Goal: Task Accomplishment & Management: Use online tool/utility

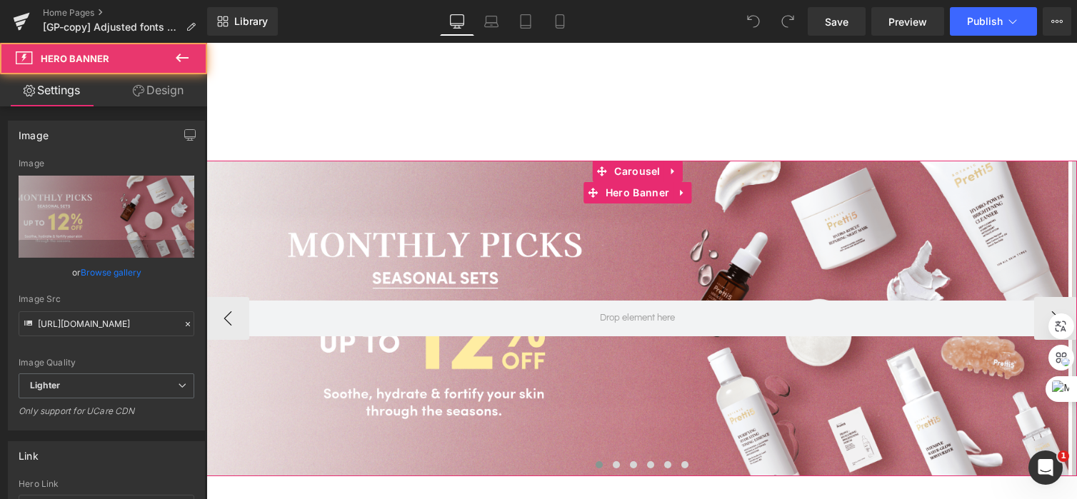
click at [769, 259] on div at bounding box center [637, 319] width 862 height 316
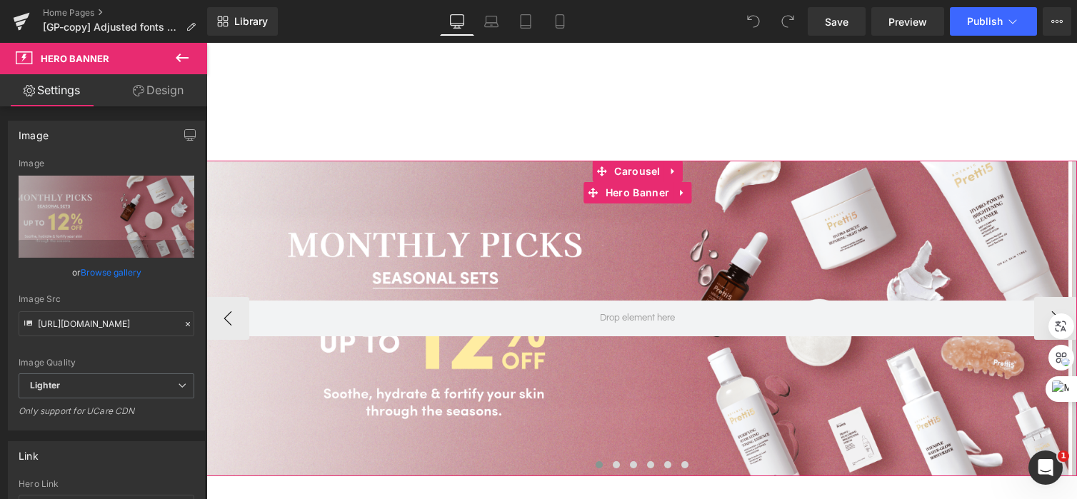
click at [758, 200] on div at bounding box center [637, 319] width 862 height 316
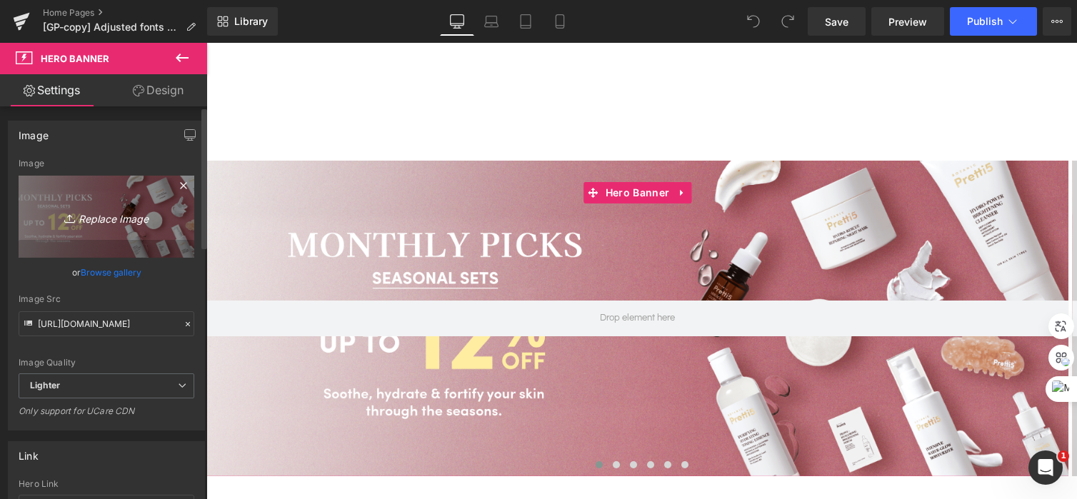
click at [89, 214] on icon "Replace Image" at bounding box center [106, 217] width 114 height 18
type input "C:\fakepath\202510_Monthly-Set-KV_EN.png"
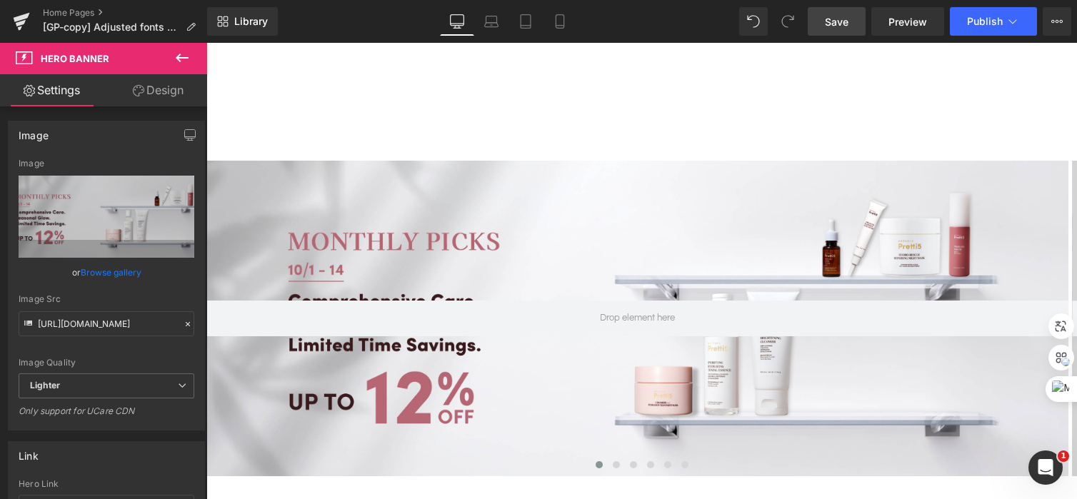
click at [851, 26] on link "Save" at bounding box center [837, 21] width 58 height 29
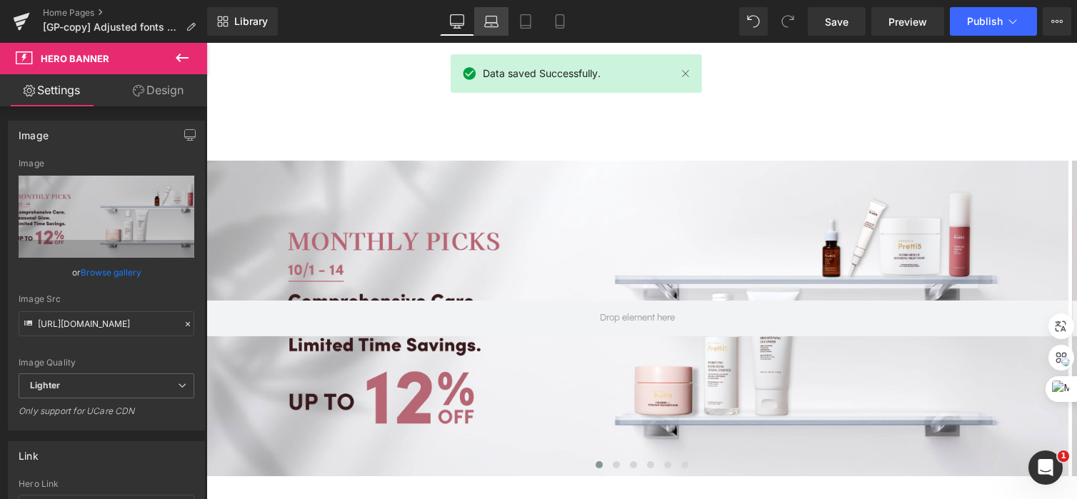
click at [486, 28] on icon at bounding box center [491, 21] width 14 height 14
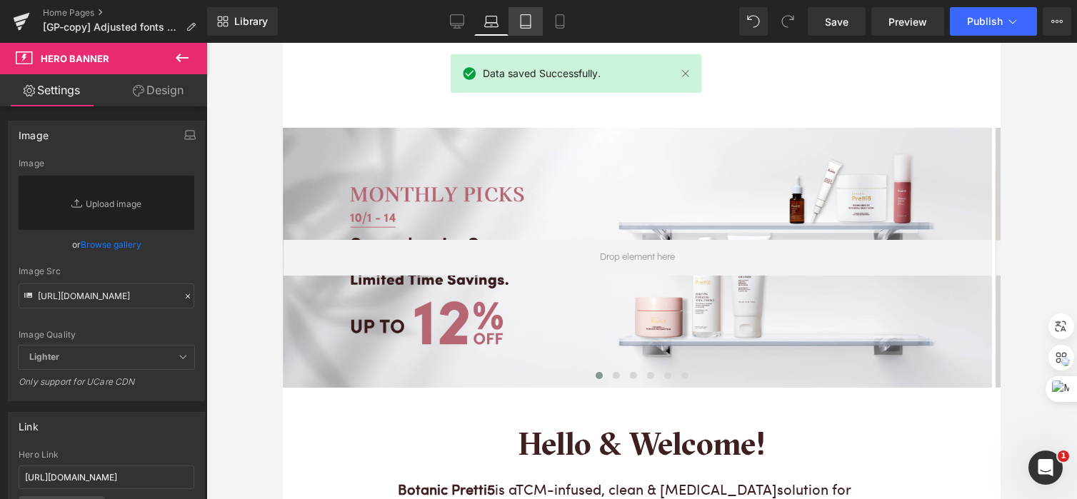
click at [528, 17] on icon at bounding box center [525, 21] width 14 height 14
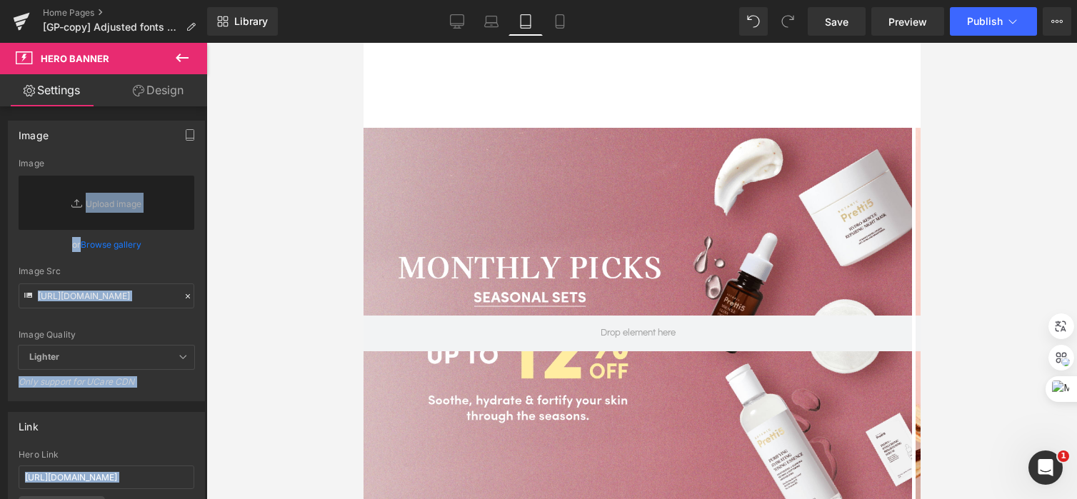
drag, startPoint x: 122, startPoint y: 204, endPoint x: 240, endPoint y: 243, distance: 124.2
click at [240, 243] on div "You are previewing how the will restyle your page. You can not edit Elements in…" at bounding box center [538, 261] width 1077 height 523
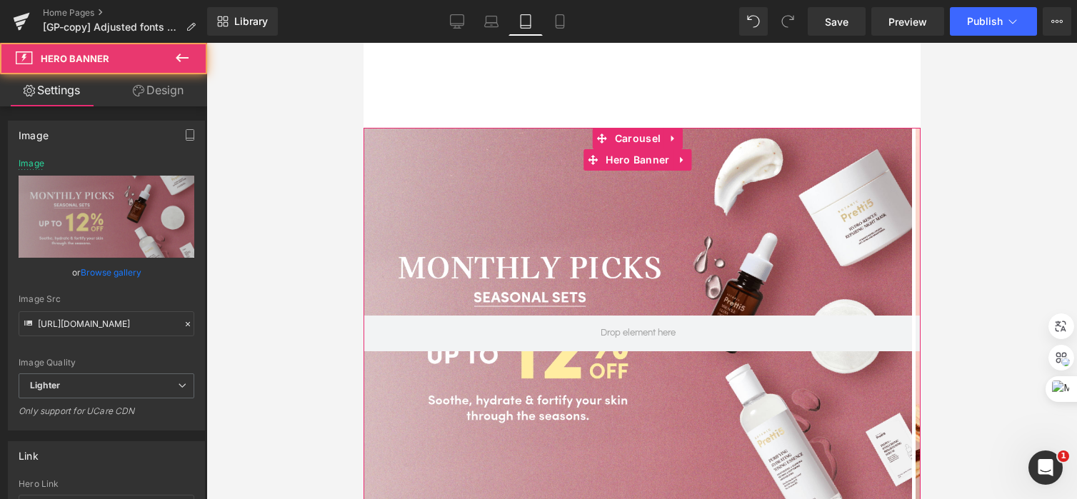
click at [445, 237] on div at bounding box center [637, 333] width 548 height 411
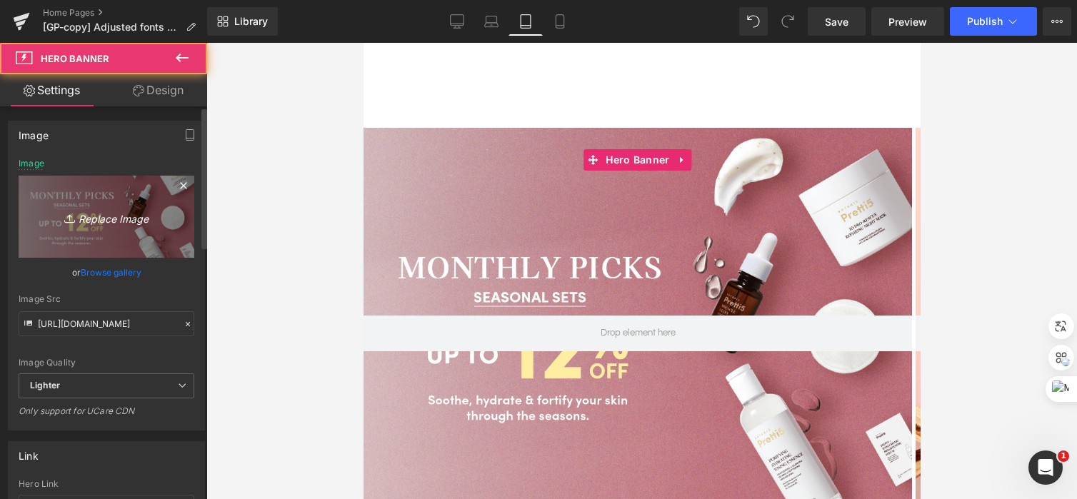
click at [87, 218] on icon "Replace Image" at bounding box center [106, 217] width 114 height 18
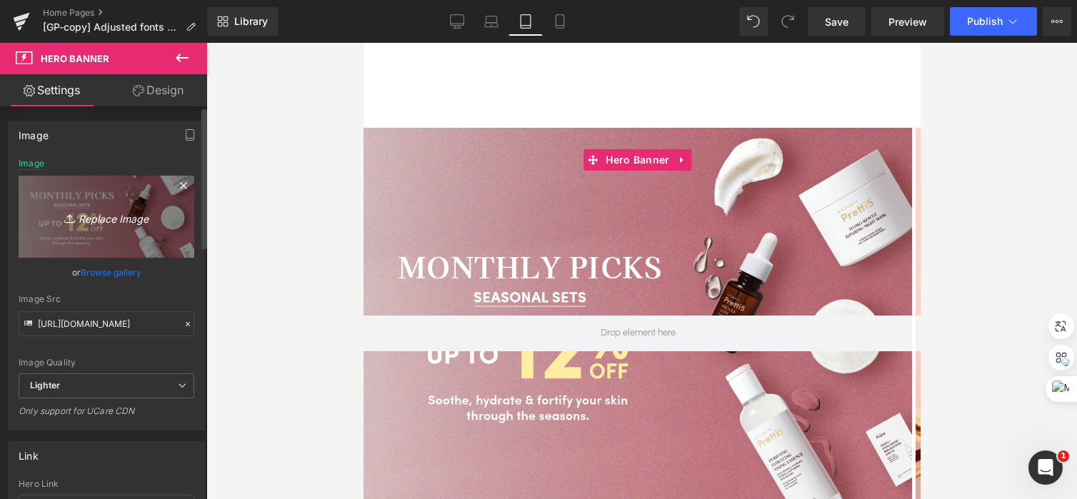
type input "C:\fakepath\202510_Monthly-Set-Mobile_EN.png"
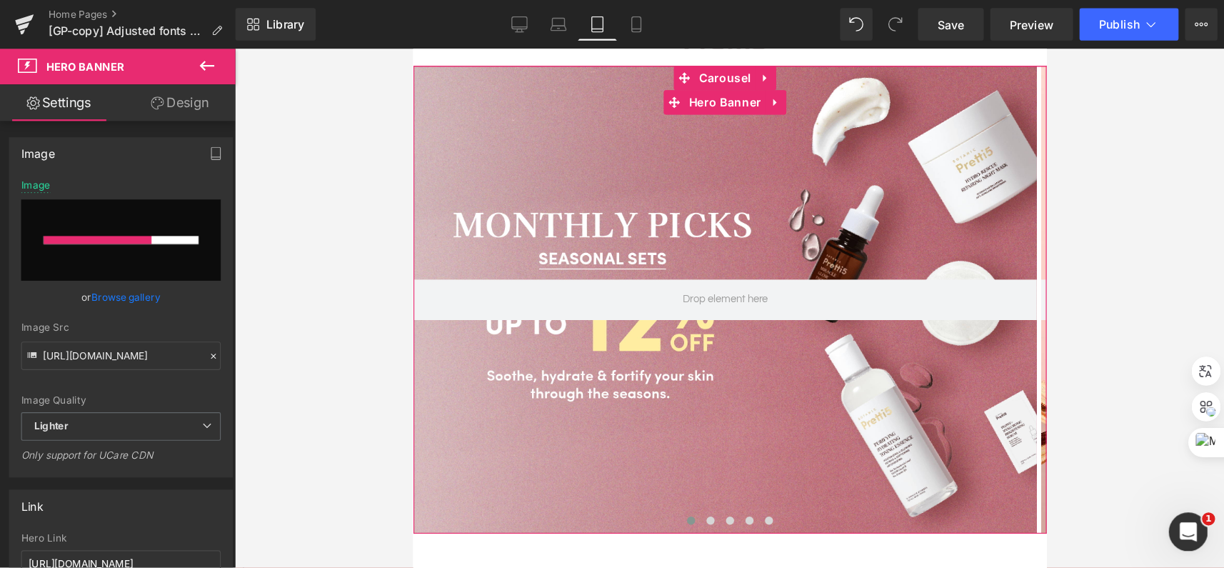
scroll to position [57, 0]
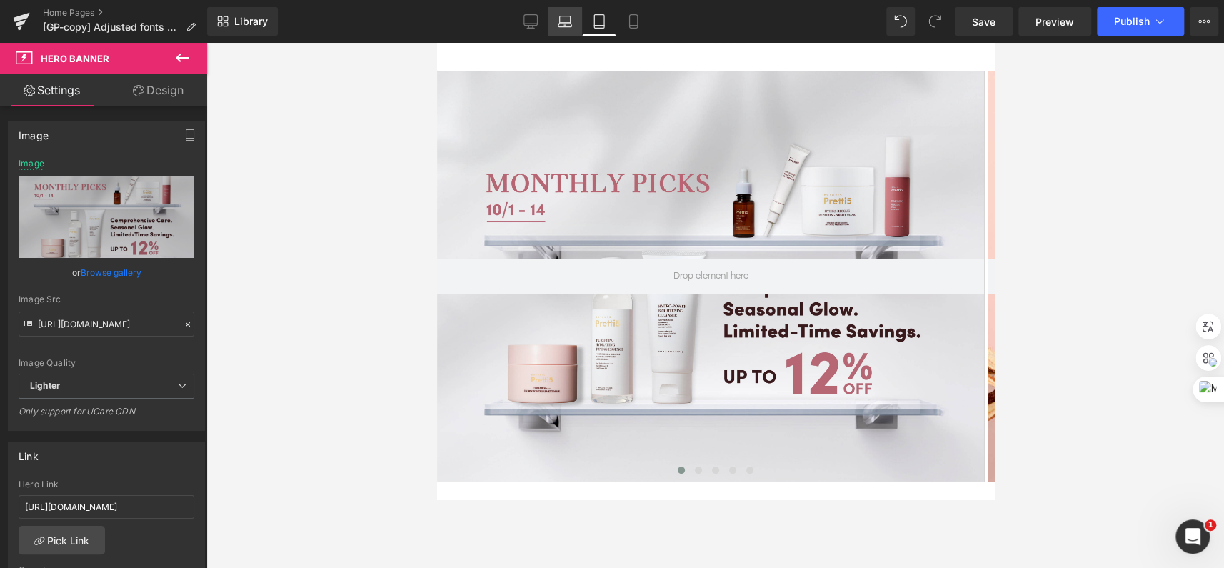
click at [561, 21] on icon at bounding box center [565, 21] width 14 height 14
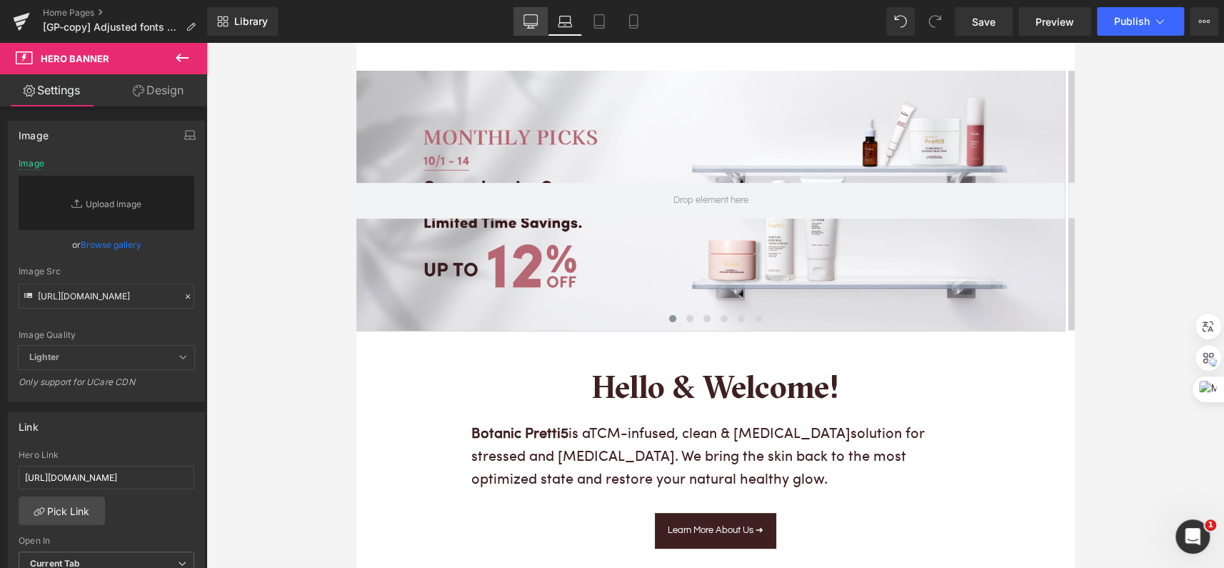
scroll to position [0, 0]
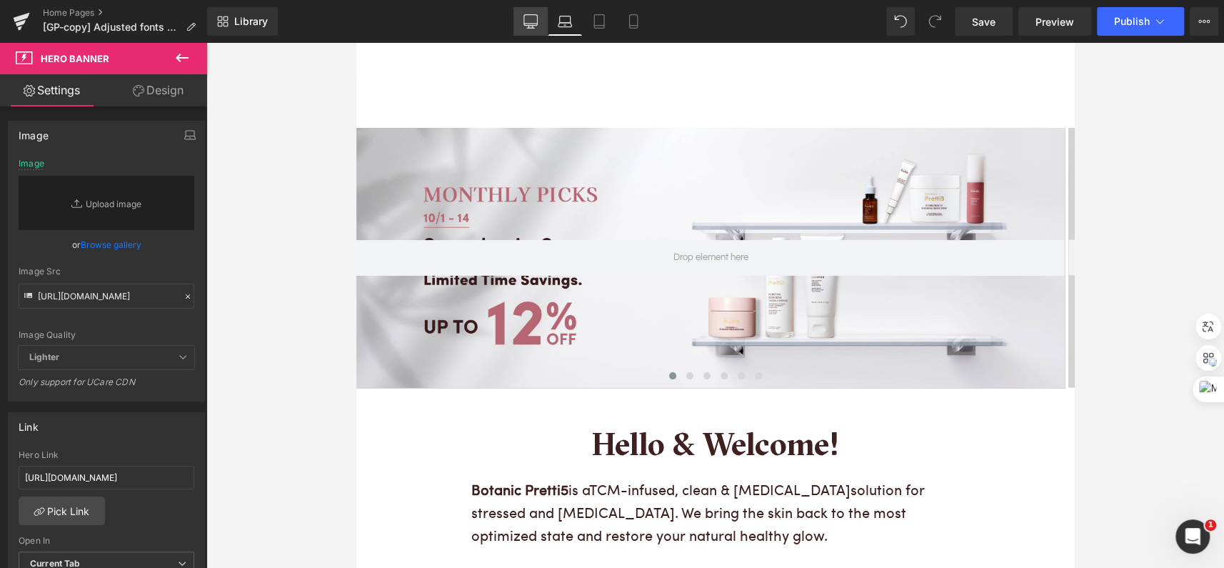
click at [528, 20] on icon at bounding box center [530, 21] width 14 height 14
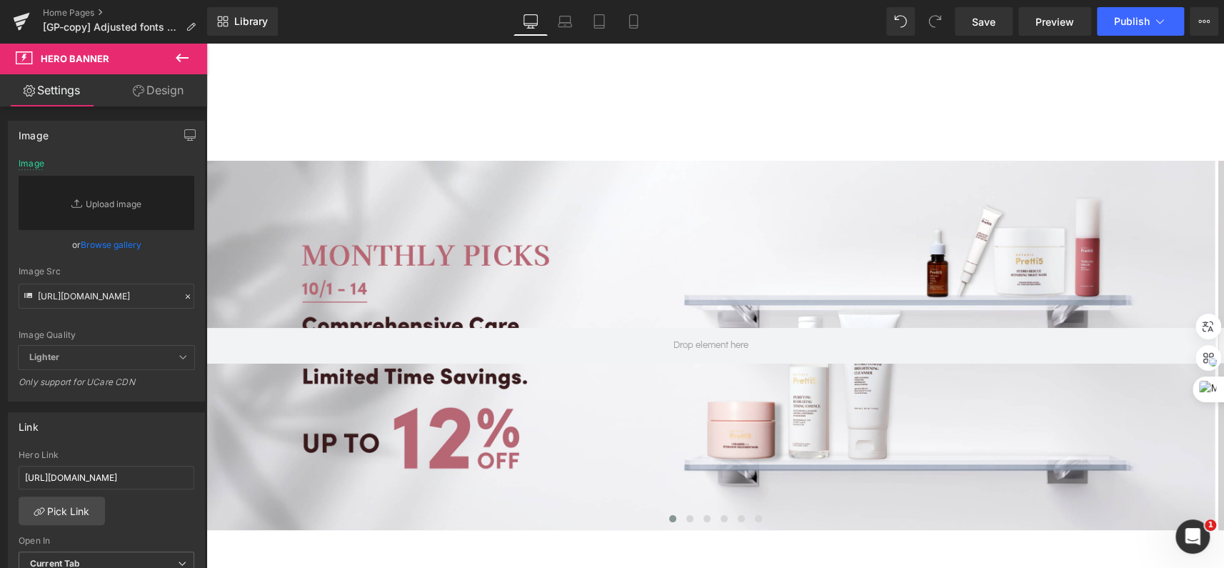
click at [536, 15] on icon at bounding box center [531, 20] width 14 height 11
click at [561, 19] on icon at bounding box center [565, 21] width 14 height 14
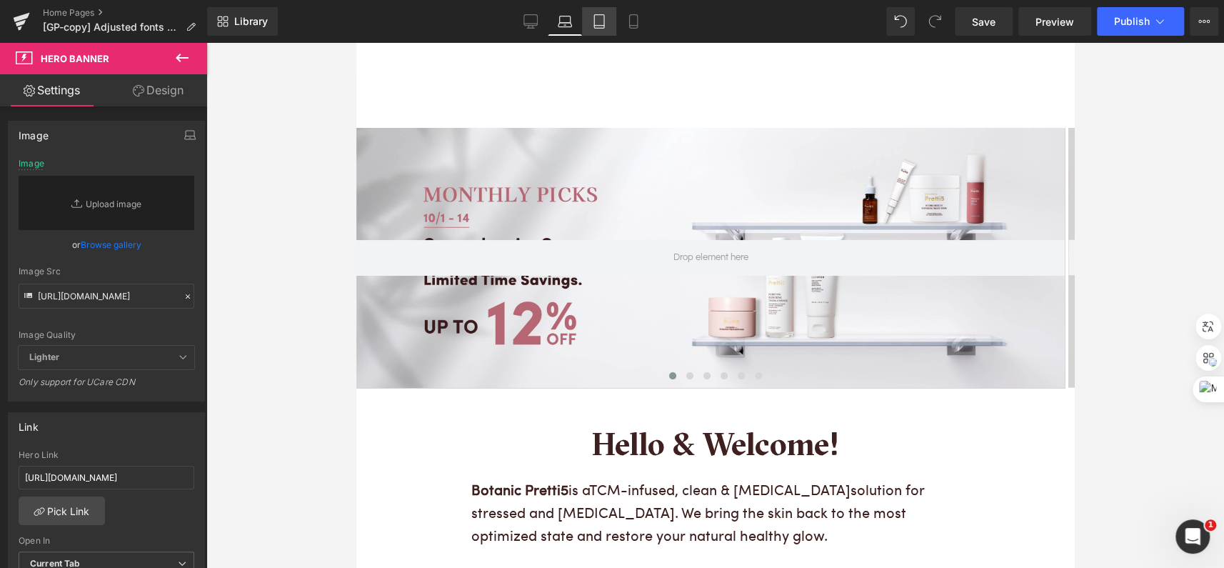
click at [598, 16] on icon at bounding box center [599, 21] width 14 height 14
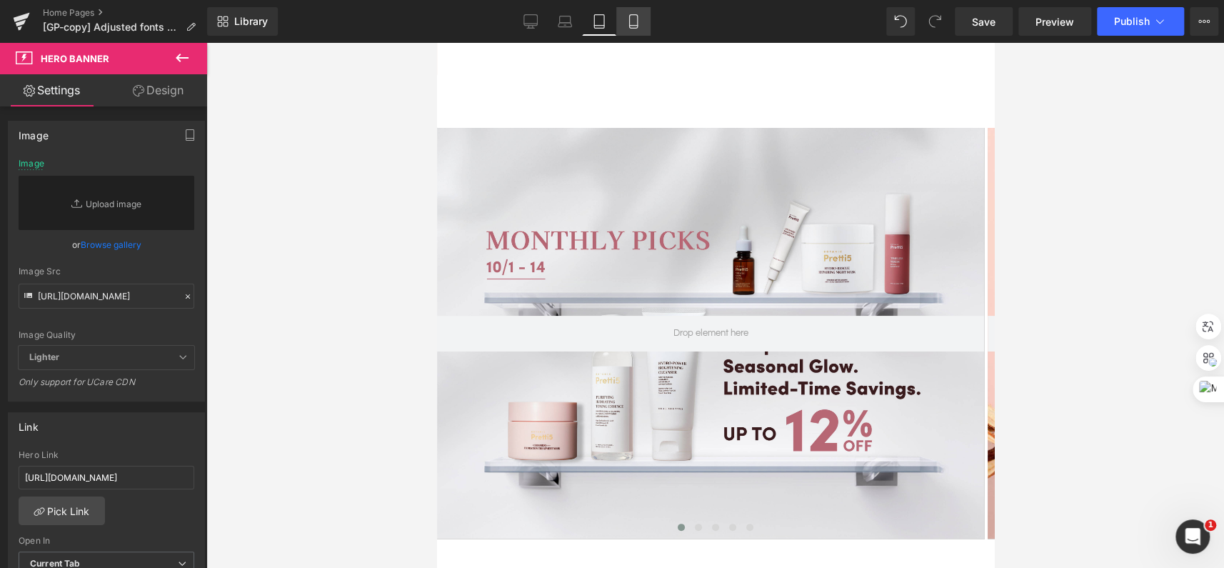
click at [633, 17] on icon at bounding box center [633, 21] width 14 height 14
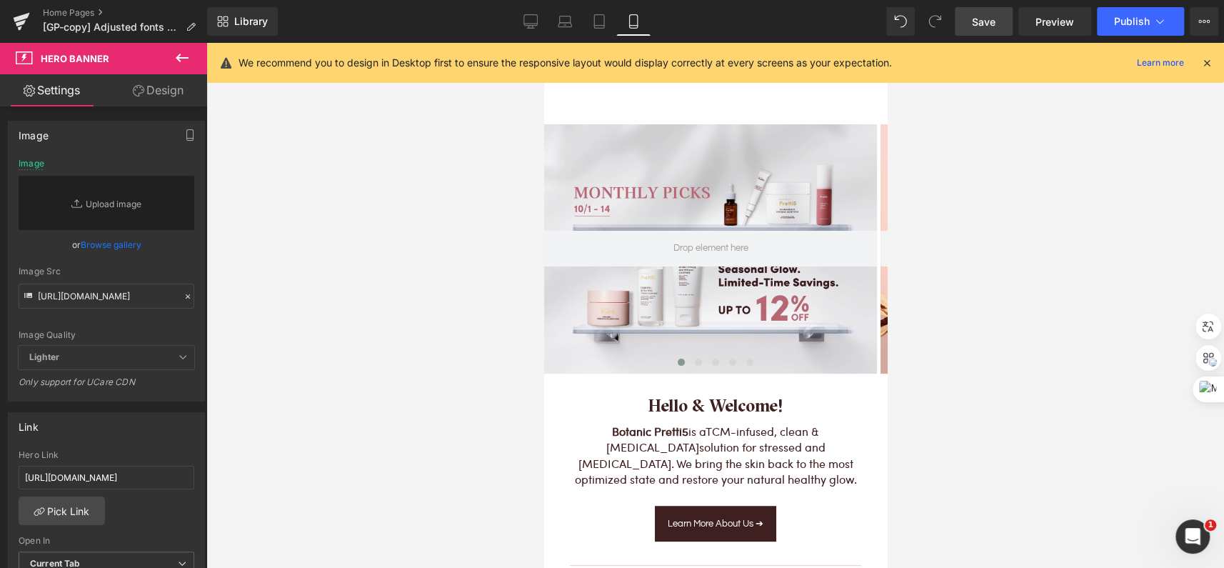
click at [986, 21] on span "Save" at bounding box center [984, 21] width 24 height 15
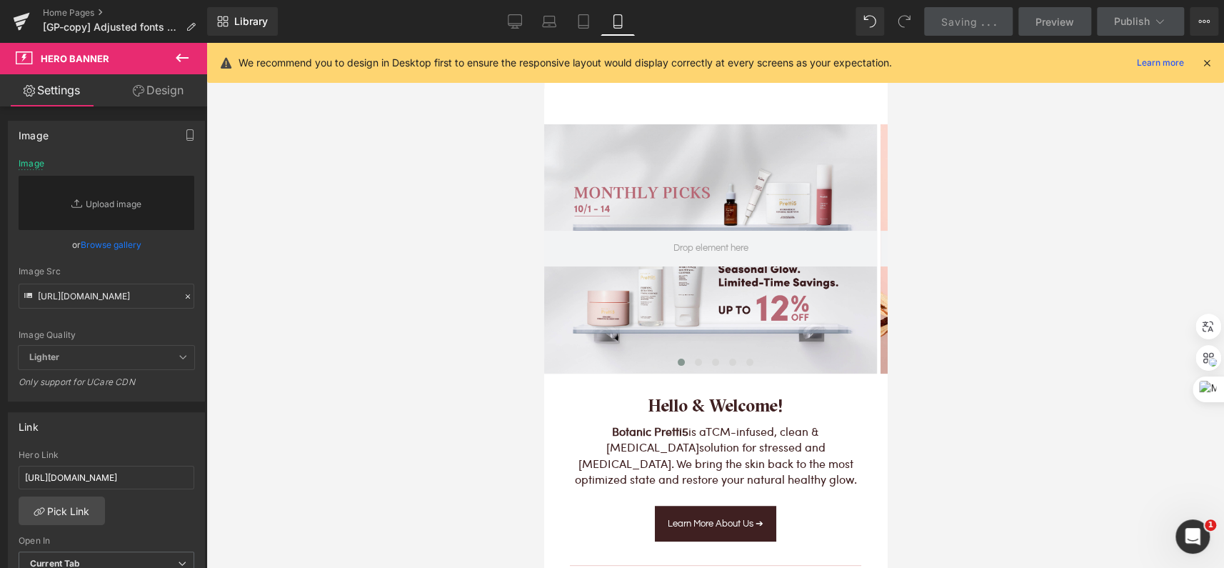
click at [186, 56] on icon at bounding box center [182, 57] width 17 height 17
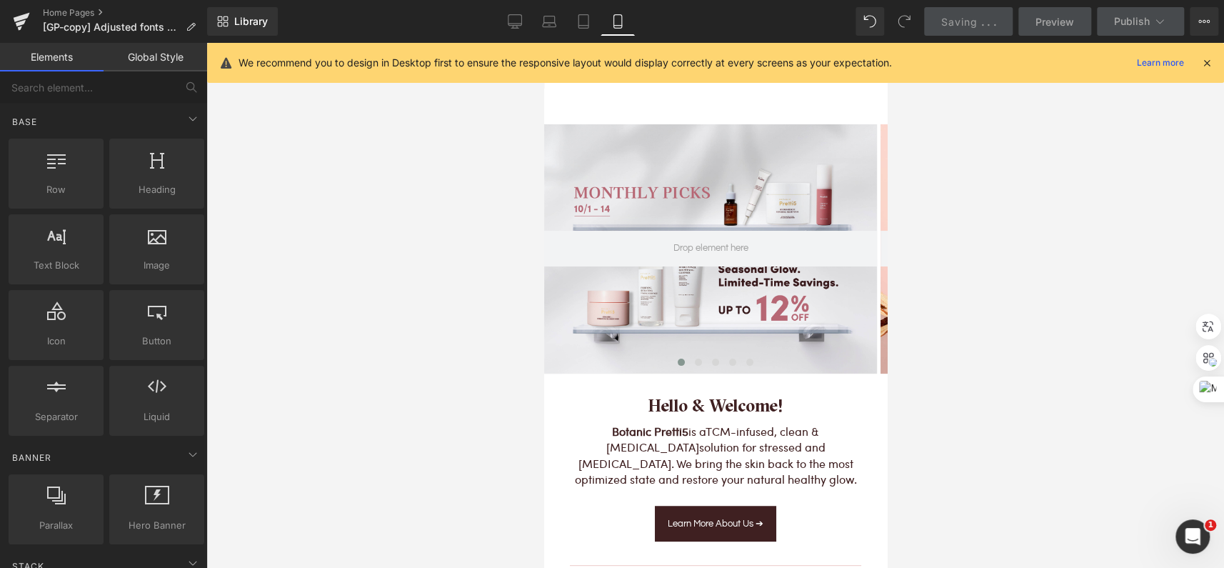
drag, startPoint x: 371, startPoint y: 231, endPoint x: 277, endPoint y: 192, distance: 101.2
click at [371, 232] on div at bounding box center [715, 305] width 1018 height 525
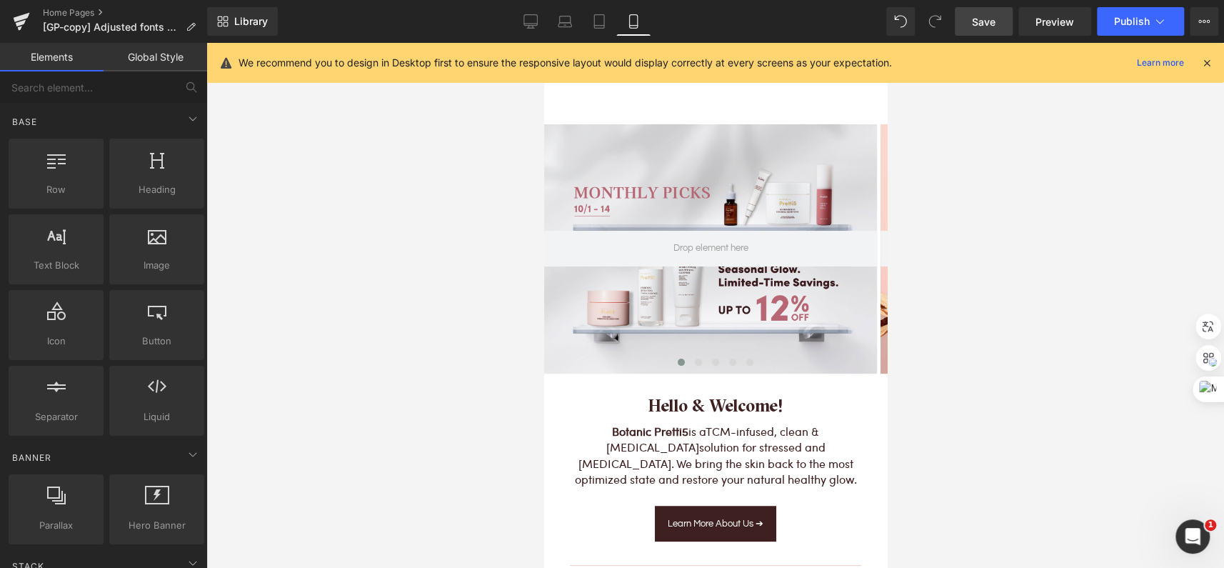
click at [481, 263] on div at bounding box center [715, 305] width 1018 height 525
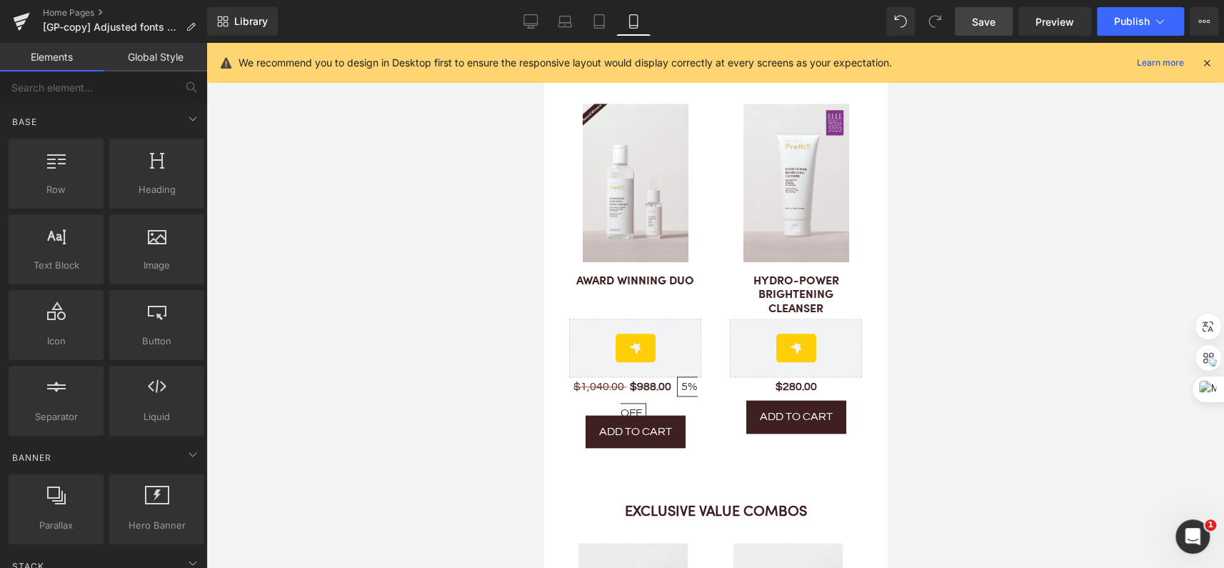
scroll to position [1038, 0]
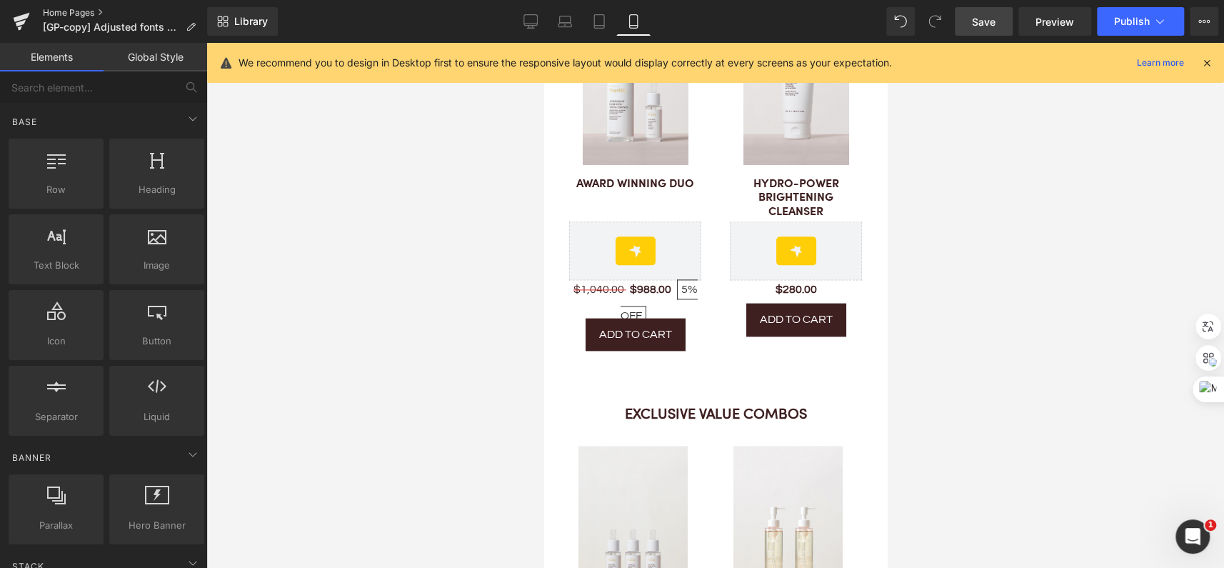
click at [54, 11] on link "Home Pages" at bounding box center [125, 12] width 164 height 11
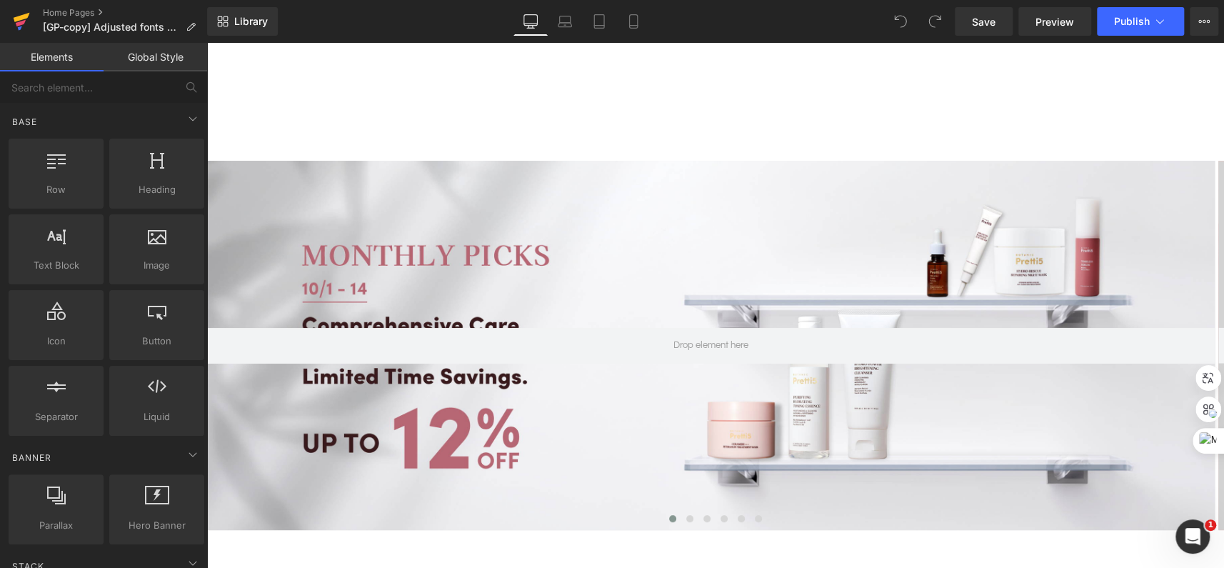
click at [26, 16] on icon at bounding box center [22, 17] width 16 height 9
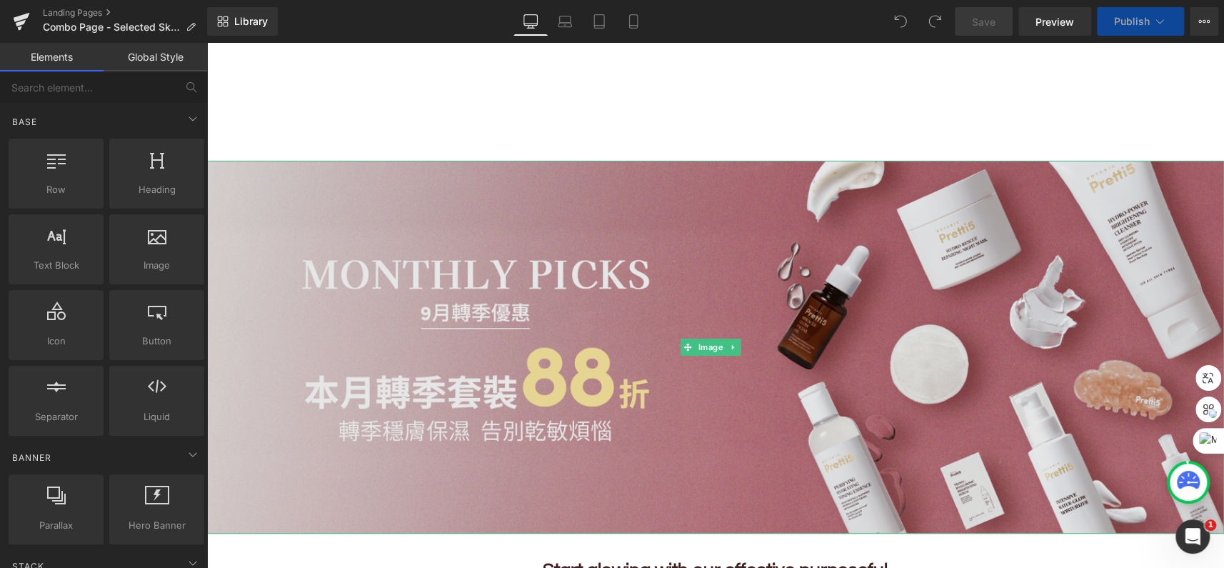
drag, startPoint x: 898, startPoint y: 335, endPoint x: 754, endPoint y: 533, distance: 244.8
click at [898, 335] on img at bounding box center [715, 347] width 1018 height 373
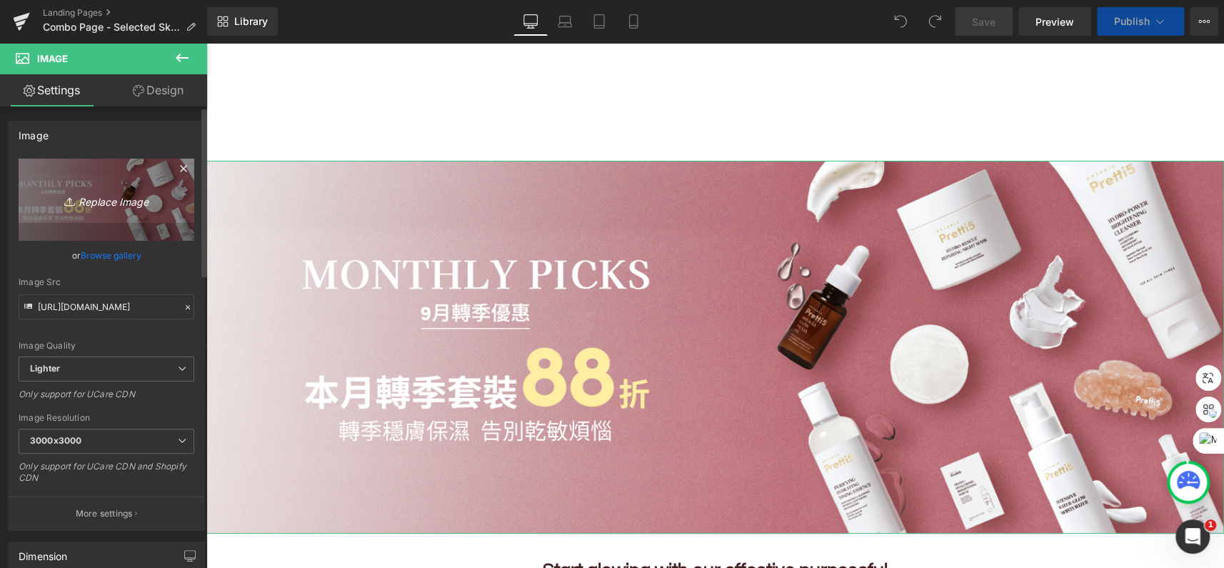
click at [100, 199] on icon "Replace Image" at bounding box center [106, 200] width 114 height 18
type input "C:\fakepath\202510_Monthly-Set-KV_TC.png"
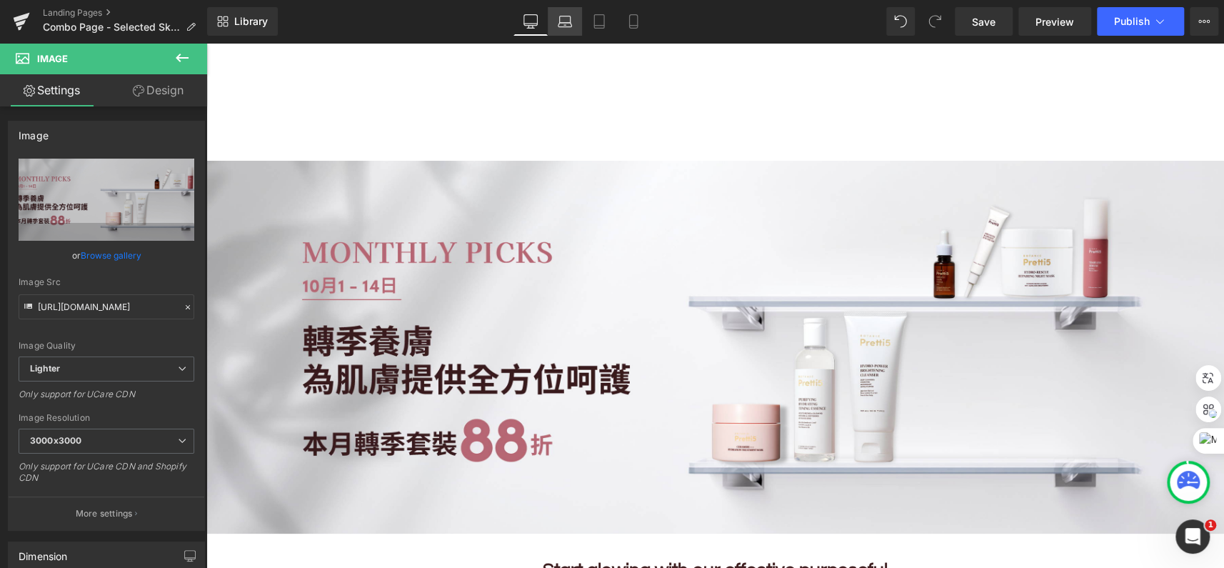
click at [558, 21] on icon at bounding box center [565, 21] width 14 height 14
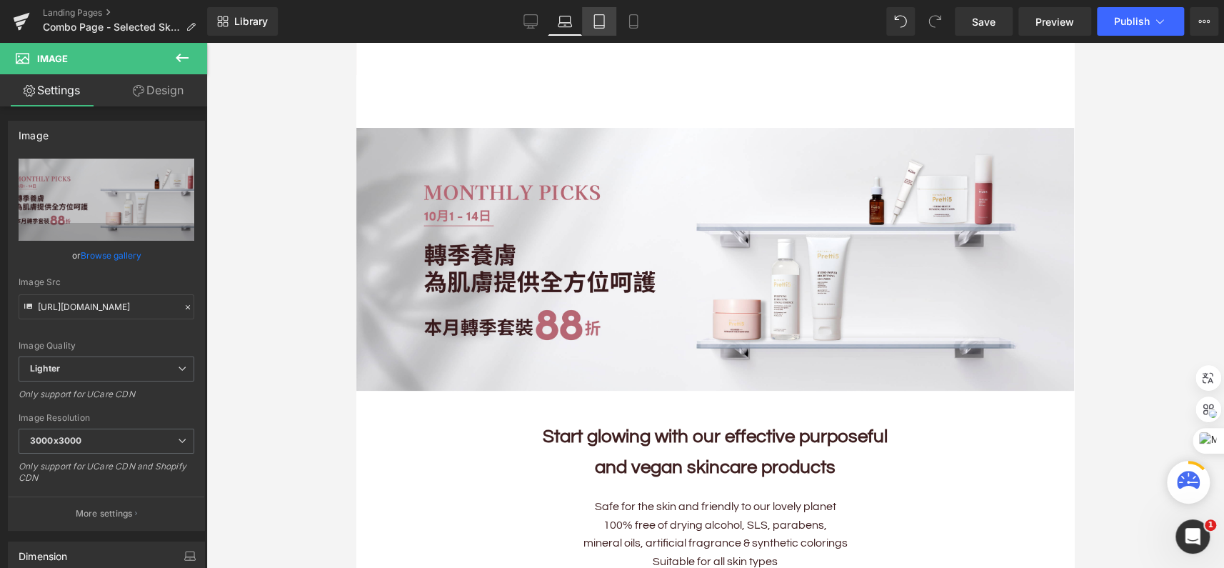
click at [596, 23] on icon at bounding box center [599, 21] width 14 height 14
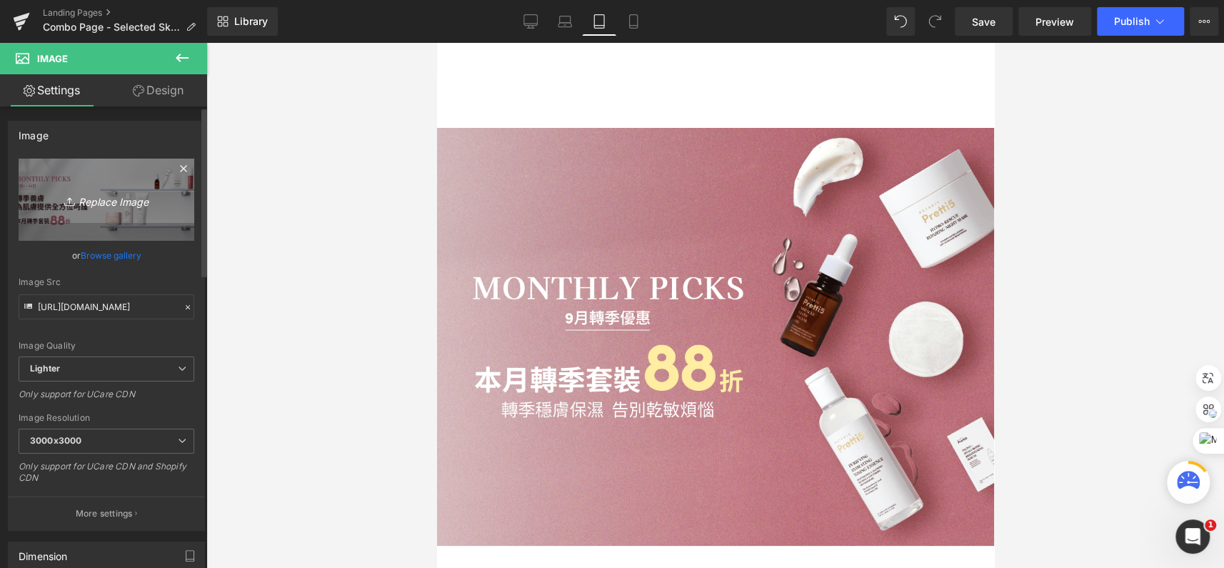
click at [123, 207] on icon "Replace Image" at bounding box center [106, 200] width 114 height 18
type input "C:\fakepath\202510_Monthly-Set-Mobile_TC.png"
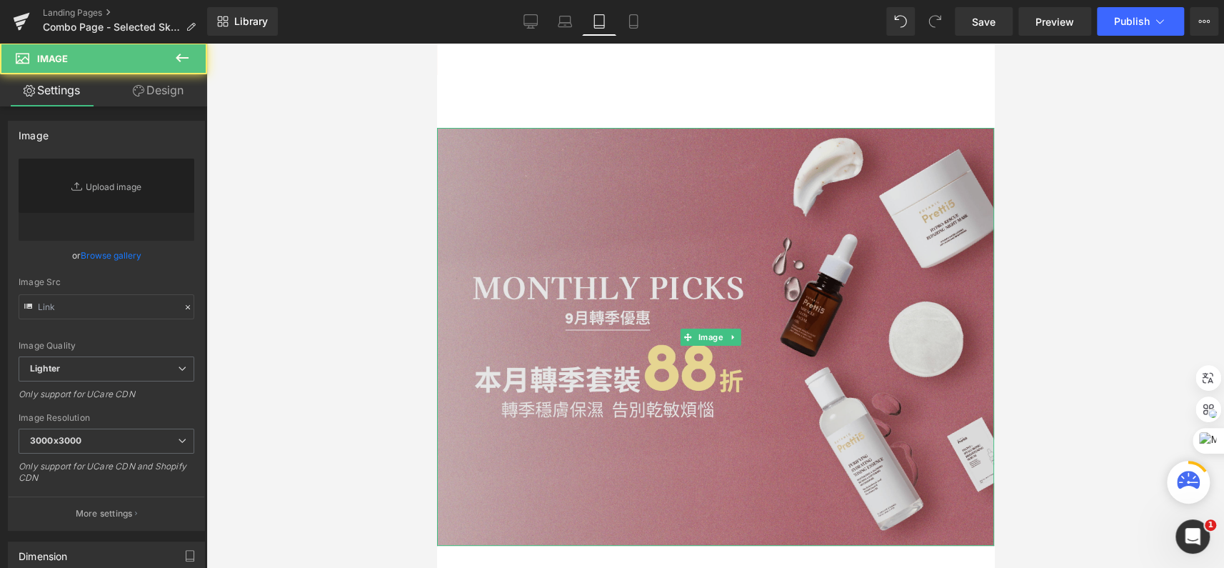
click at [548, 204] on img at bounding box center [714, 337] width 557 height 418
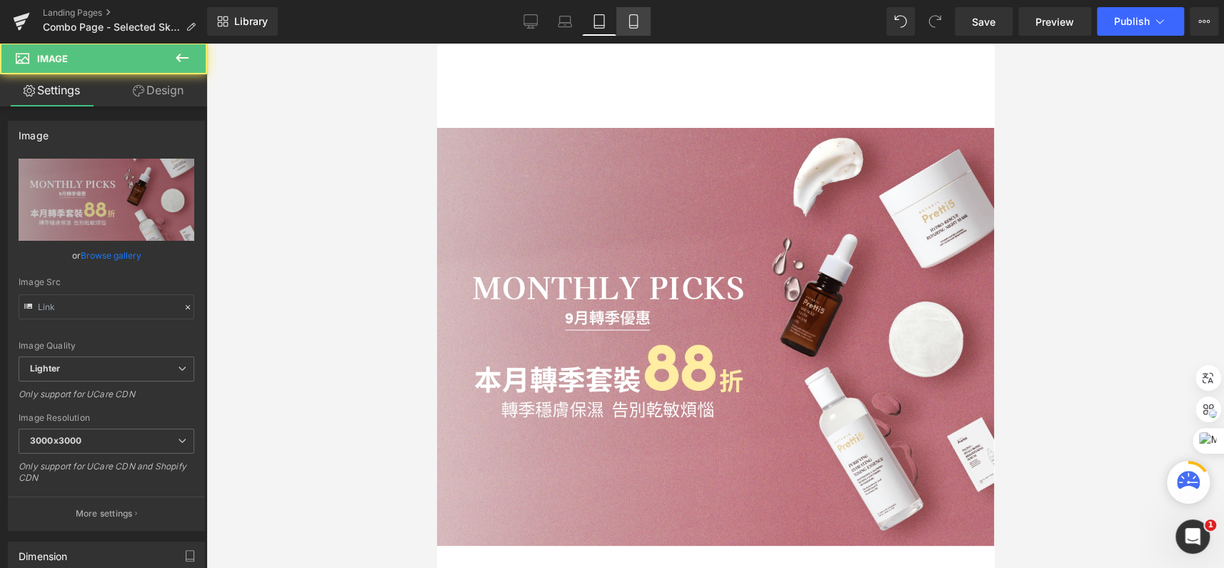
click at [643, 20] on link "Mobile" at bounding box center [633, 21] width 34 height 29
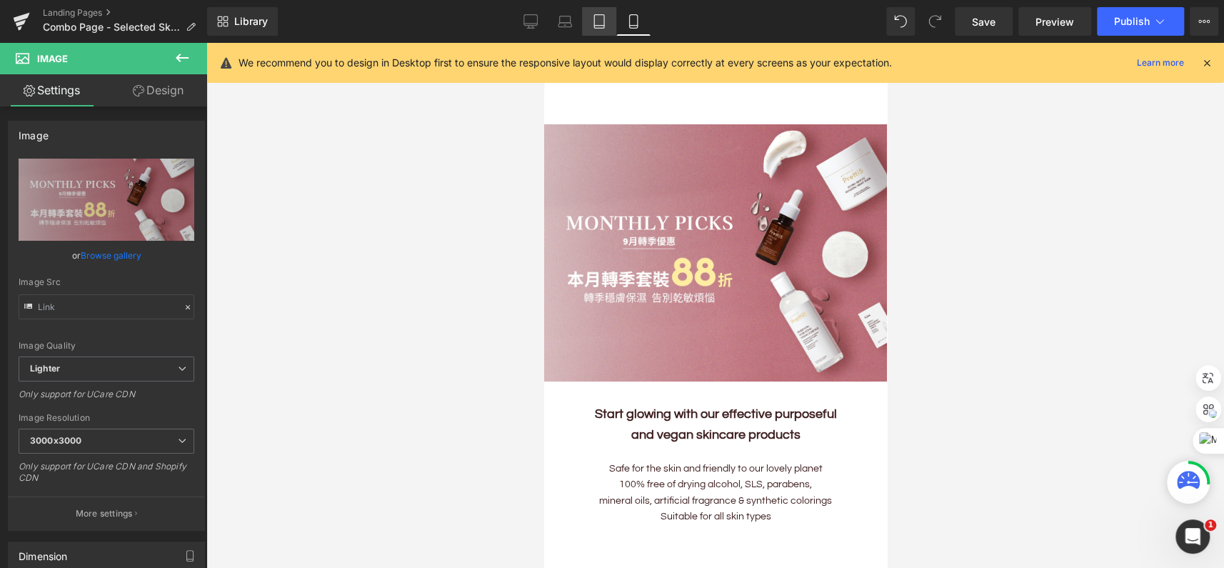
click at [603, 23] on icon at bounding box center [599, 21] width 14 height 14
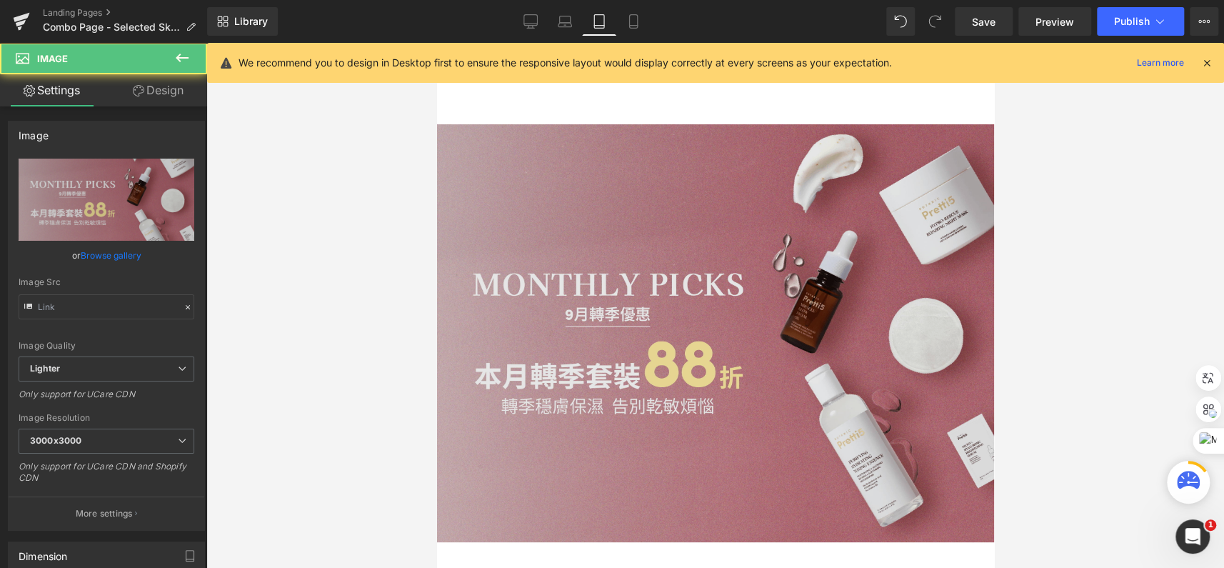
click at [598, 189] on img at bounding box center [714, 333] width 557 height 418
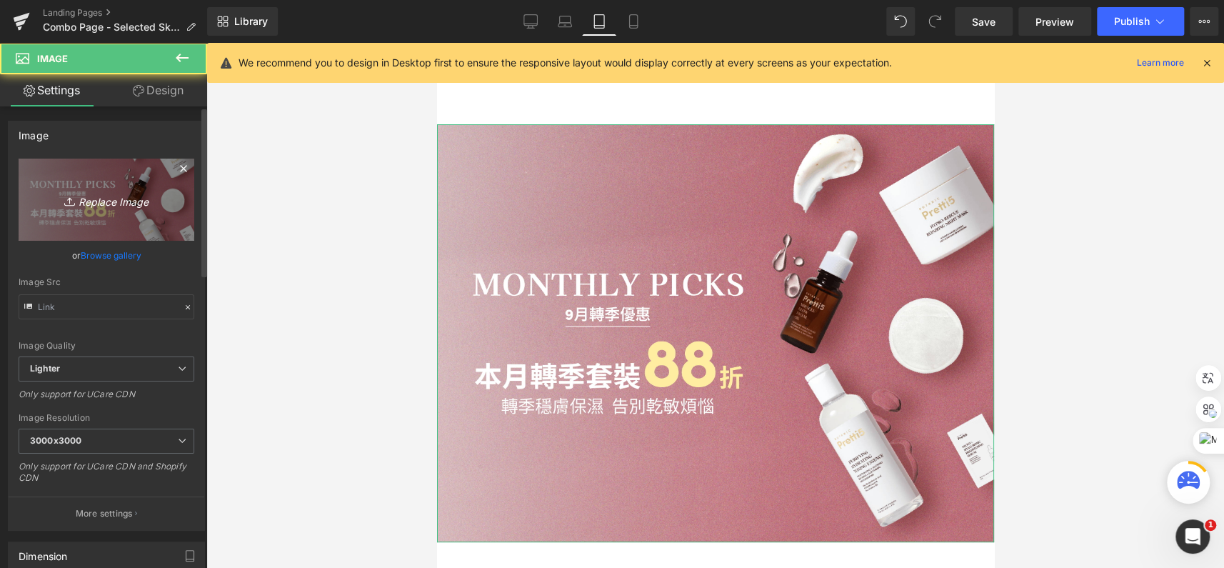
click at [98, 198] on icon "Replace Image" at bounding box center [106, 200] width 114 height 18
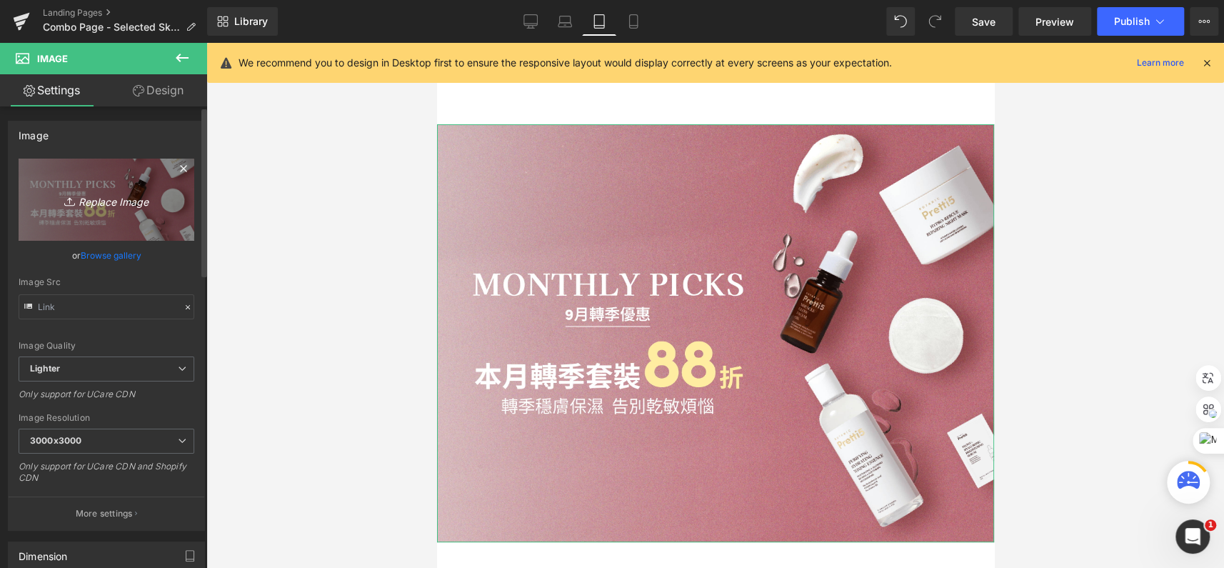
type input "C:\fakepath\202510_Monthly-Set-Mobile_TC.png"
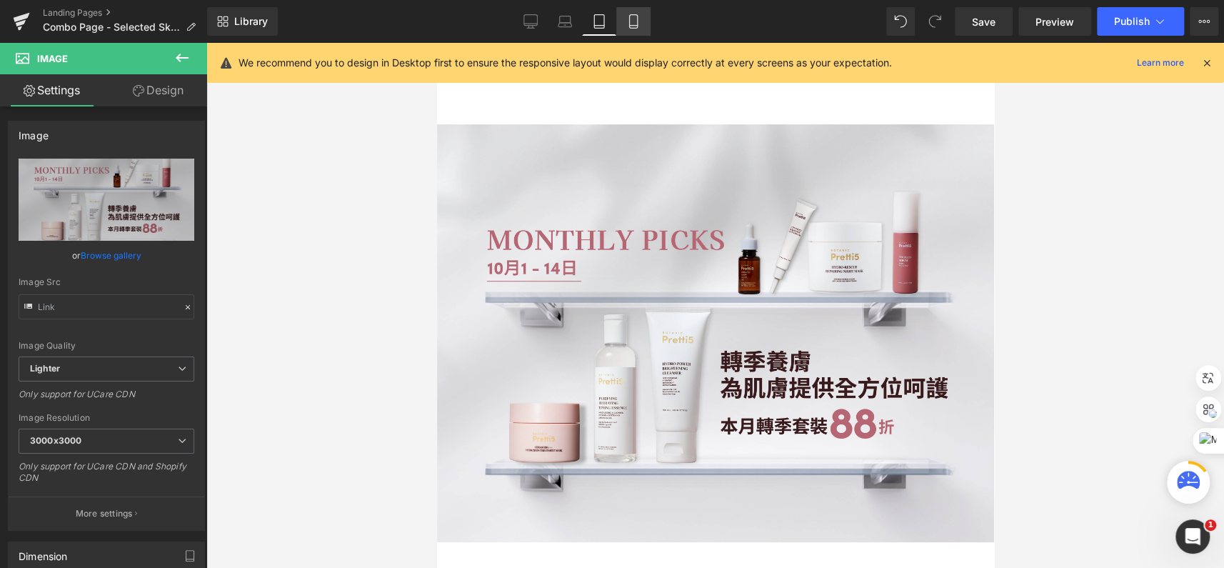
click at [624, 12] on link "Mobile" at bounding box center [633, 21] width 34 height 29
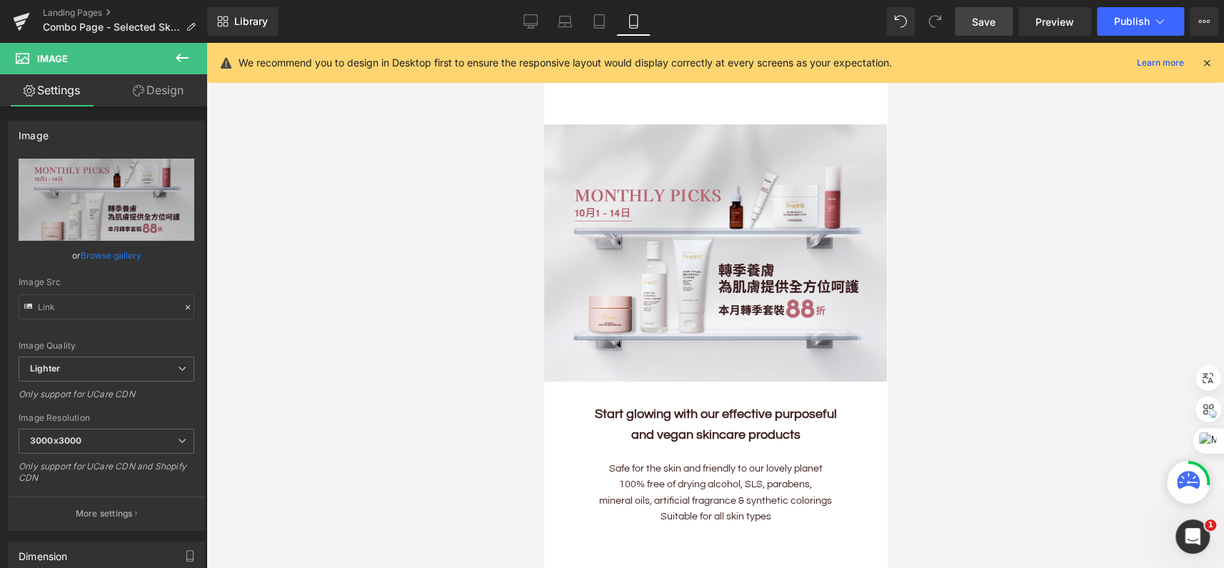
click at [987, 17] on span "Save" at bounding box center [984, 21] width 24 height 15
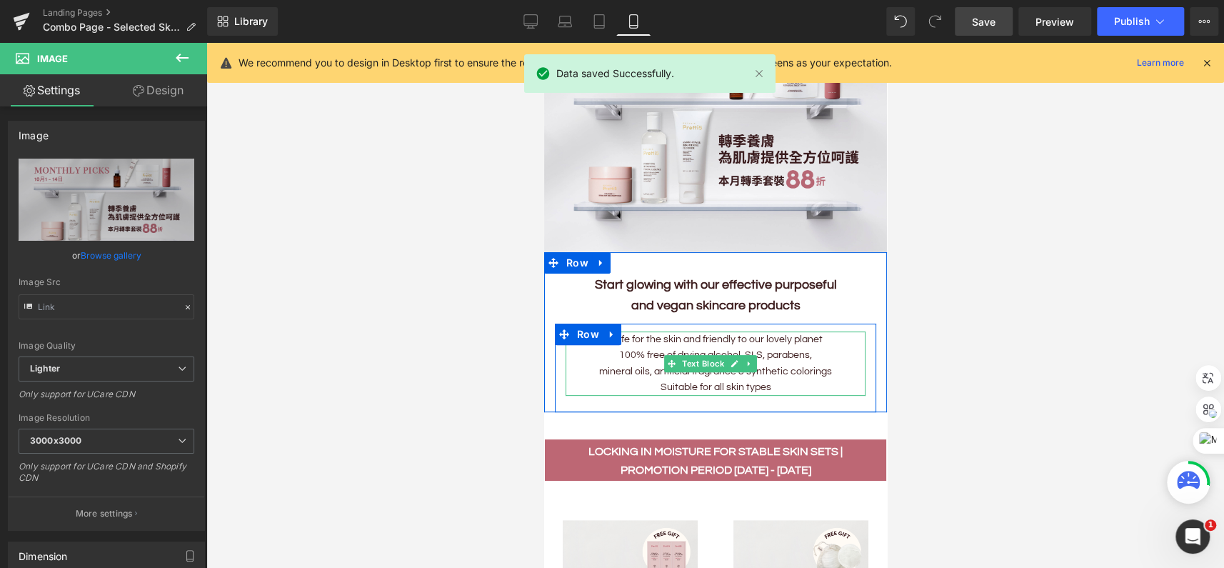
scroll to position [194, 0]
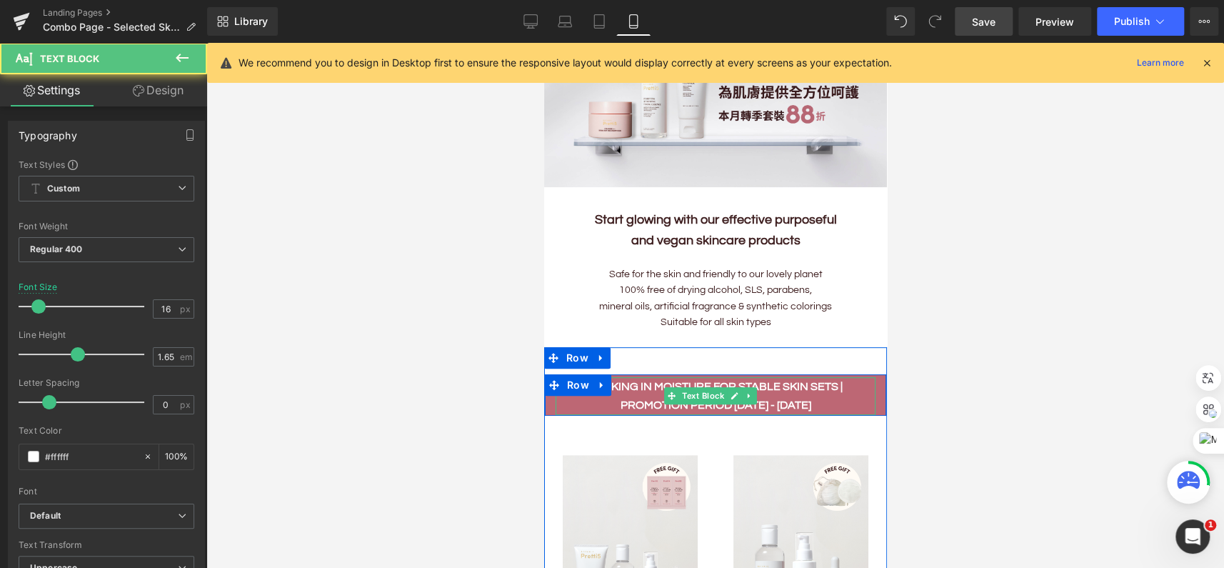
click at [777, 393] on b "LOCKING IN MOISTURE FOR STABLE SKIN SETS | Promotion period 1 - 30 SEP" at bounding box center [715, 396] width 254 height 30
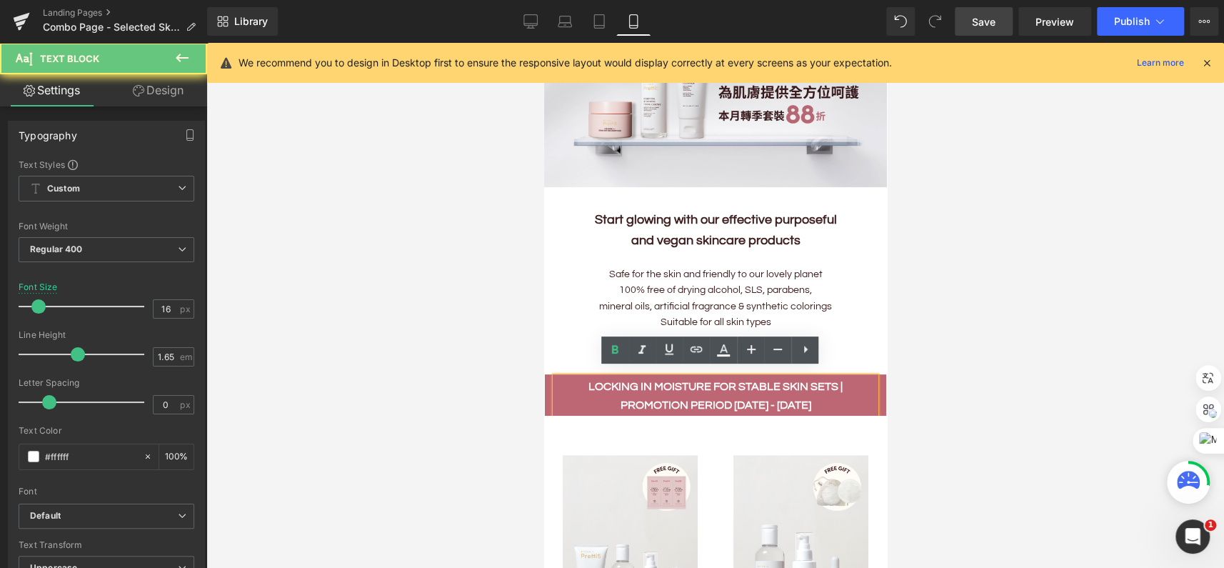
click at [745, 397] on b "LOCKING IN MOISTURE FOR STABLE SKIN SETS | Promotion period 1 - 30 SEP" at bounding box center [715, 396] width 254 height 30
drag, startPoint x: 756, startPoint y: 399, endPoint x: 767, endPoint y: 399, distance: 11.4
click at [767, 399] on b "LOCKING IN MOISTURE FOR STABLE SKIN SETS | Promotion period 1 - 30 SEP" at bounding box center [715, 396] width 254 height 30
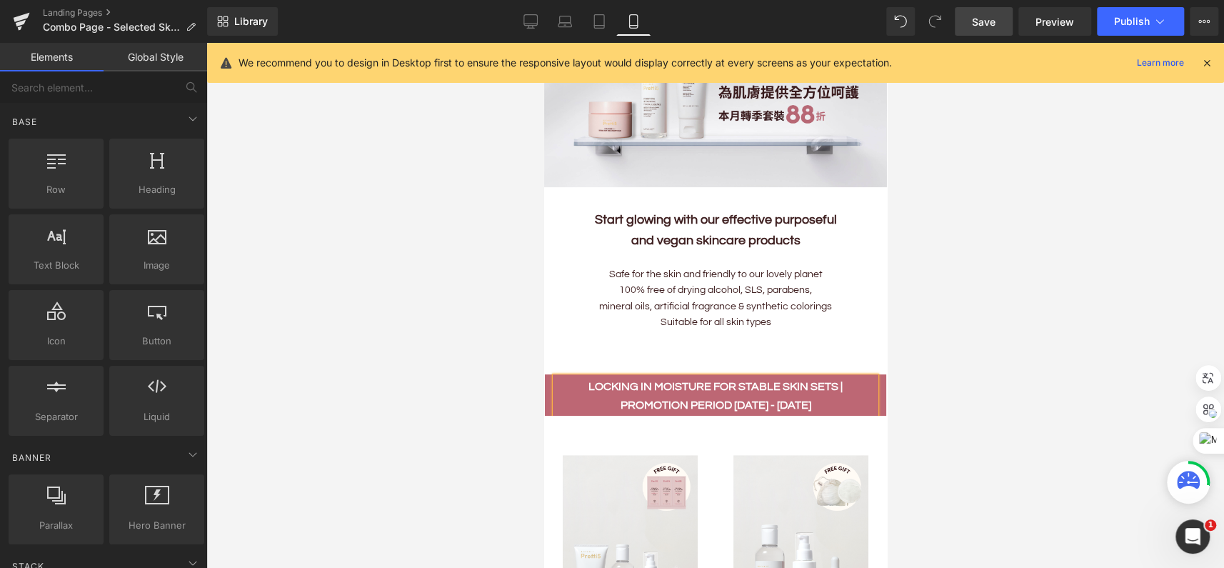
drag, startPoint x: 986, startPoint y: 381, endPoint x: 948, endPoint y: 371, distance: 39.0
click at [986, 379] on div at bounding box center [715, 305] width 1018 height 525
click at [984, 17] on span "Save" at bounding box center [984, 21] width 24 height 15
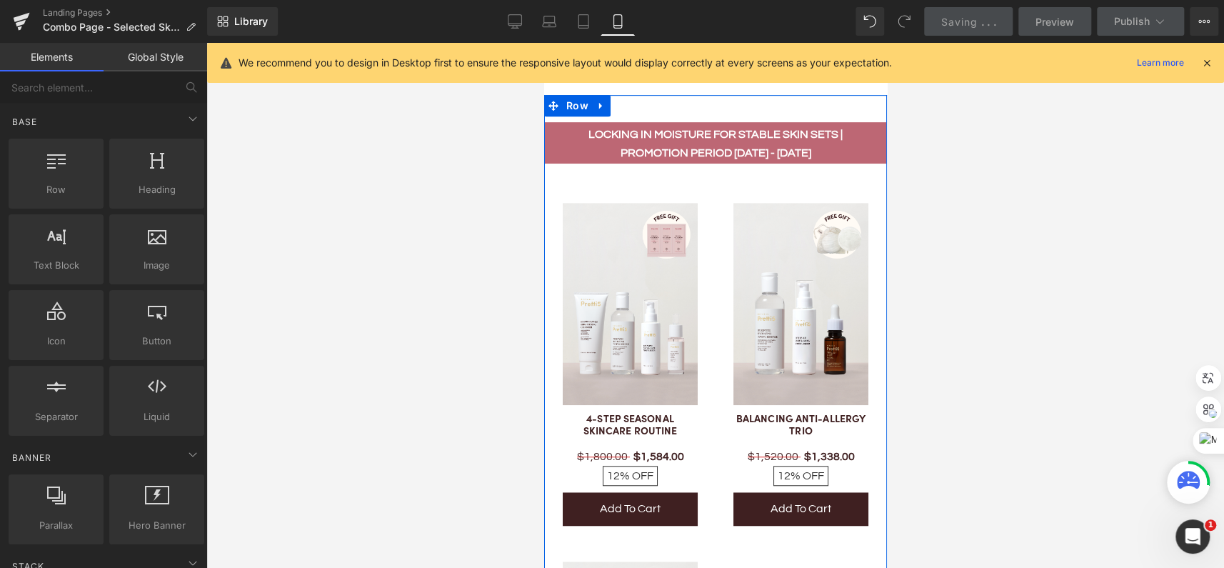
scroll to position [324, 0]
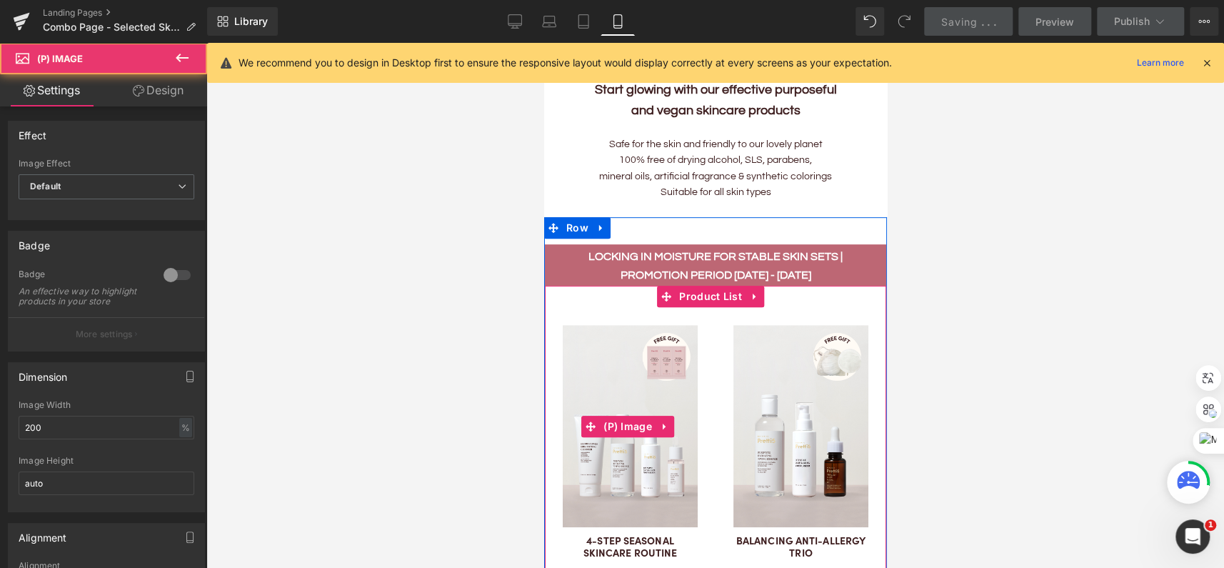
click at [637, 367] on img at bounding box center [629, 426] width 135 height 202
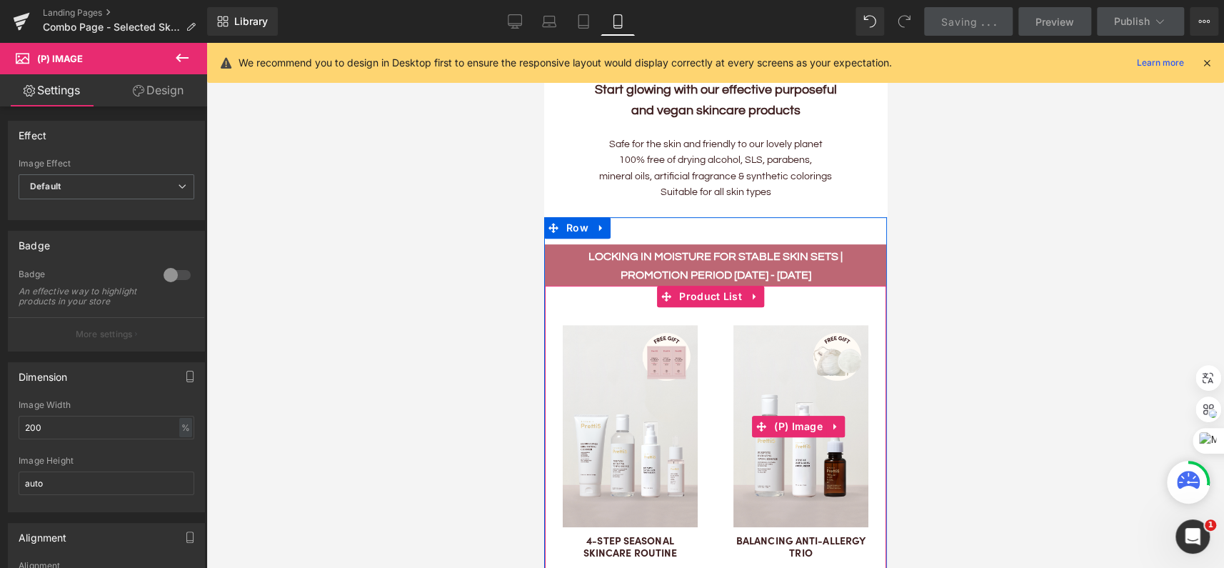
click at [784, 365] on img at bounding box center [800, 426] width 135 height 202
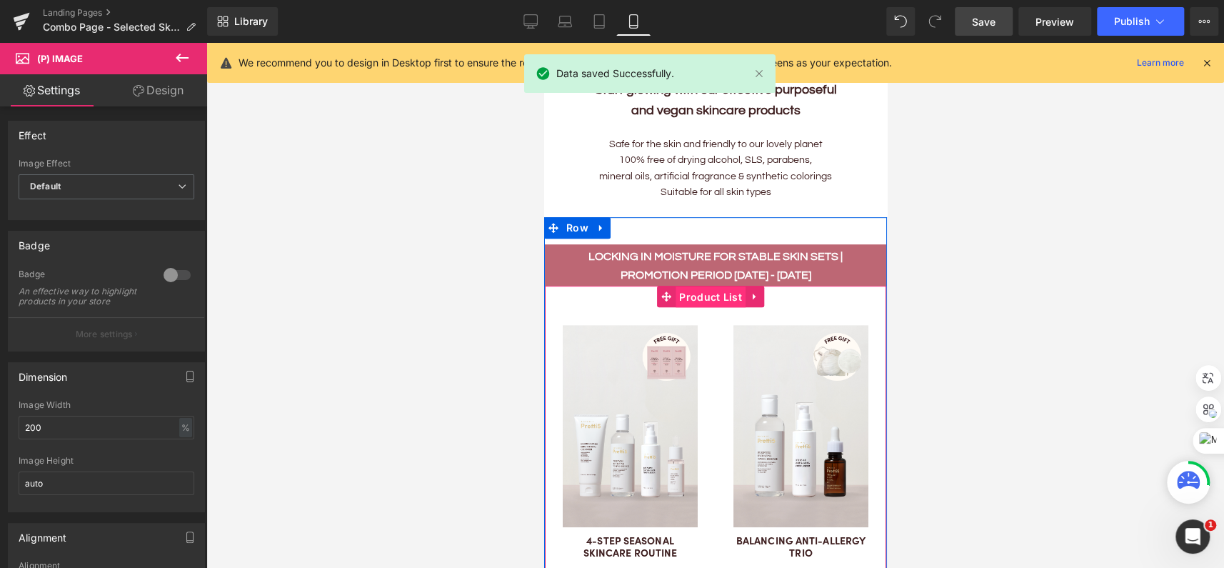
click at [686, 288] on span "Product List" at bounding box center [710, 296] width 70 height 21
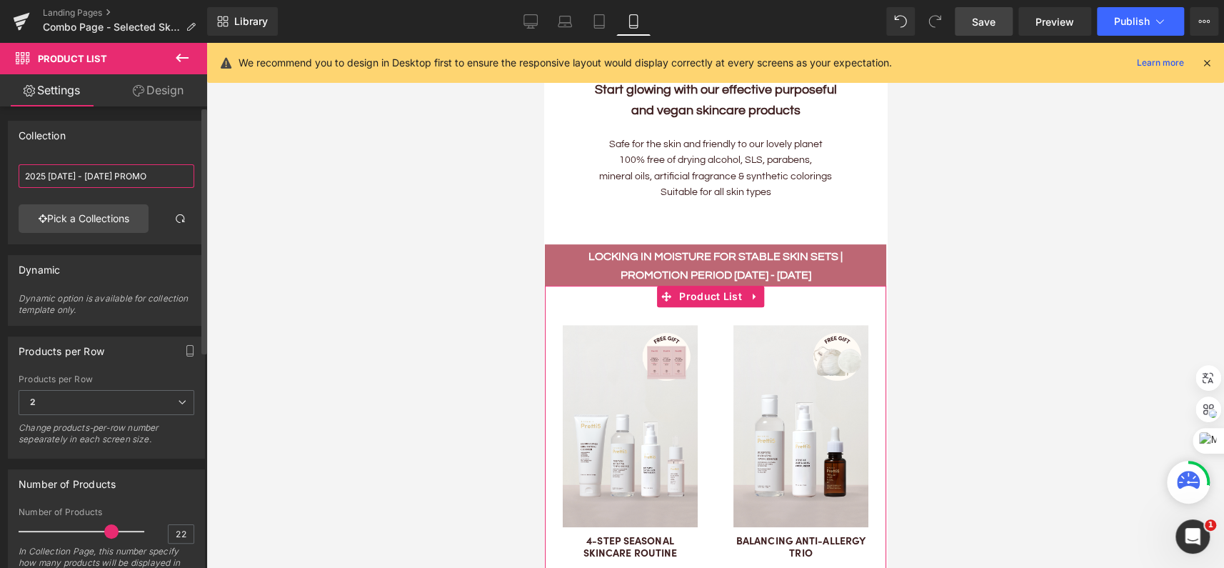
click at [142, 177] on input "2025 1 - 30 SEP PROMO" at bounding box center [107, 176] width 176 height 24
click at [128, 218] on link "Pick a Collections" at bounding box center [84, 218] width 130 height 29
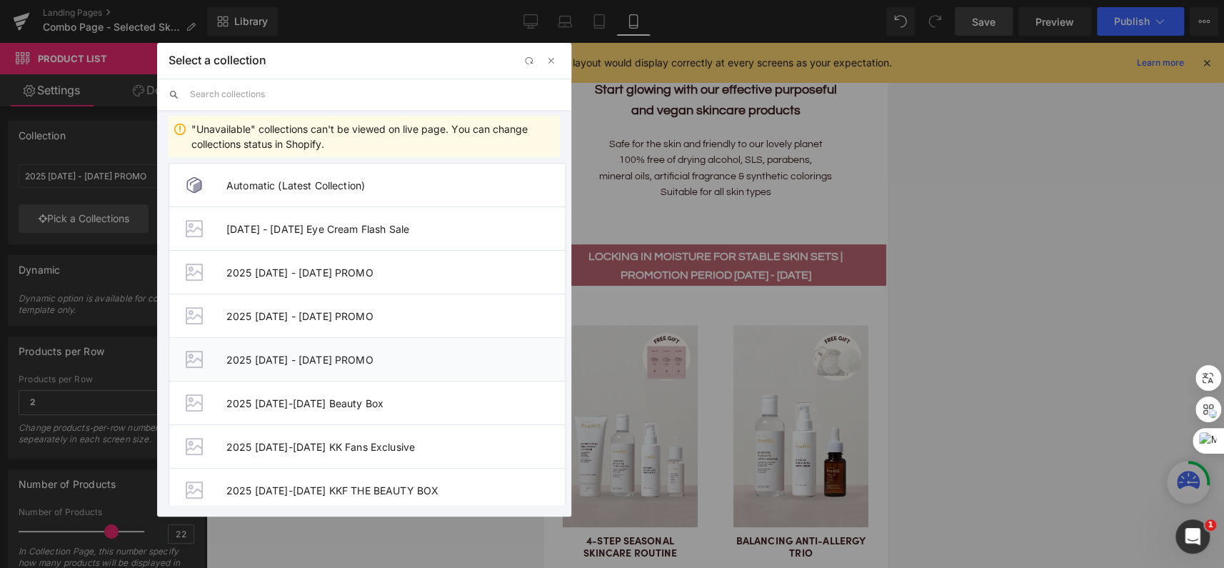
click at [325, 356] on span "2025 1 - 31 OCT PROMO" at bounding box center [395, 360] width 339 height 12
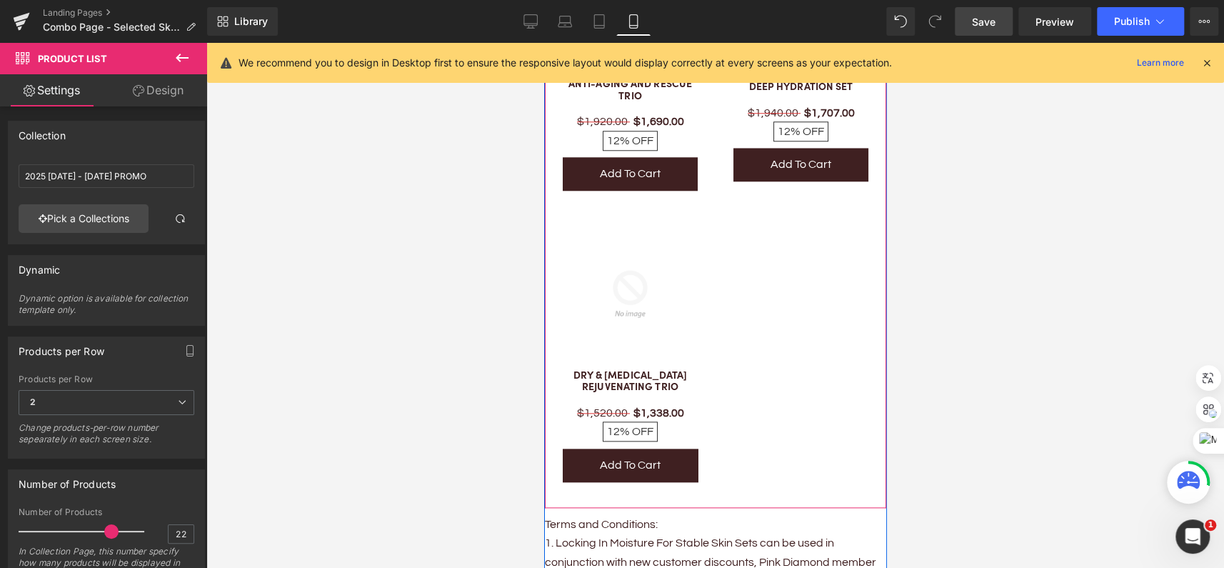
scroll to position [973, 0]
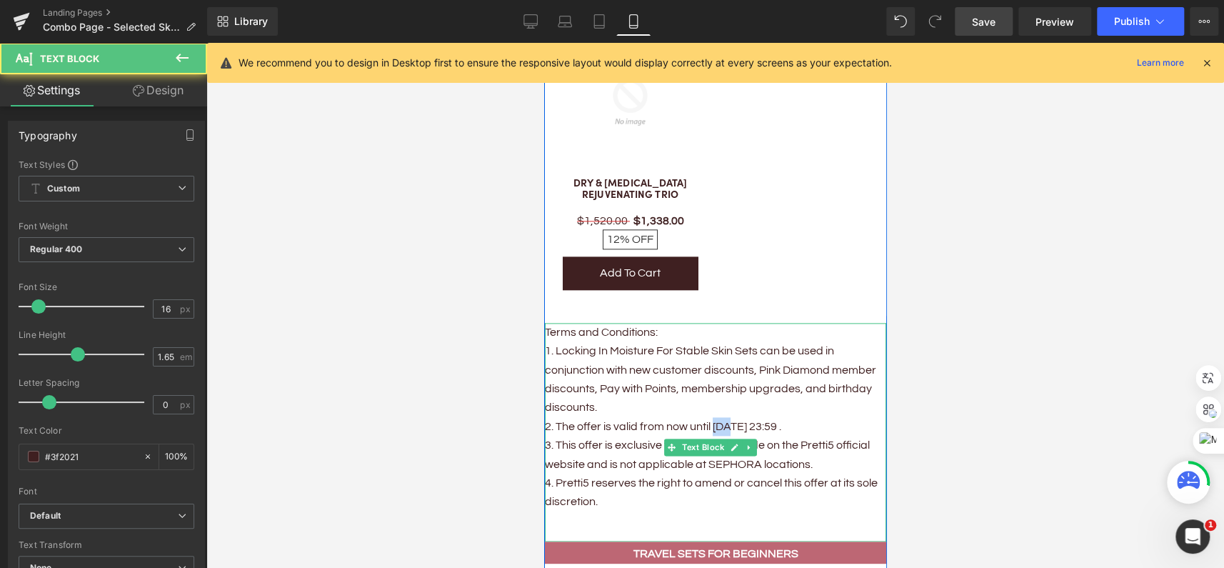
drag, startPoint x: 713, startPoint y: 402, endPoint x: 732, endPoint y: 406, distance: 19.6
click at [732, 417] on p "2. The offer is valid from now until Sep 30, 23:59 ." at bounding box center [714, 426] width 341 height 19
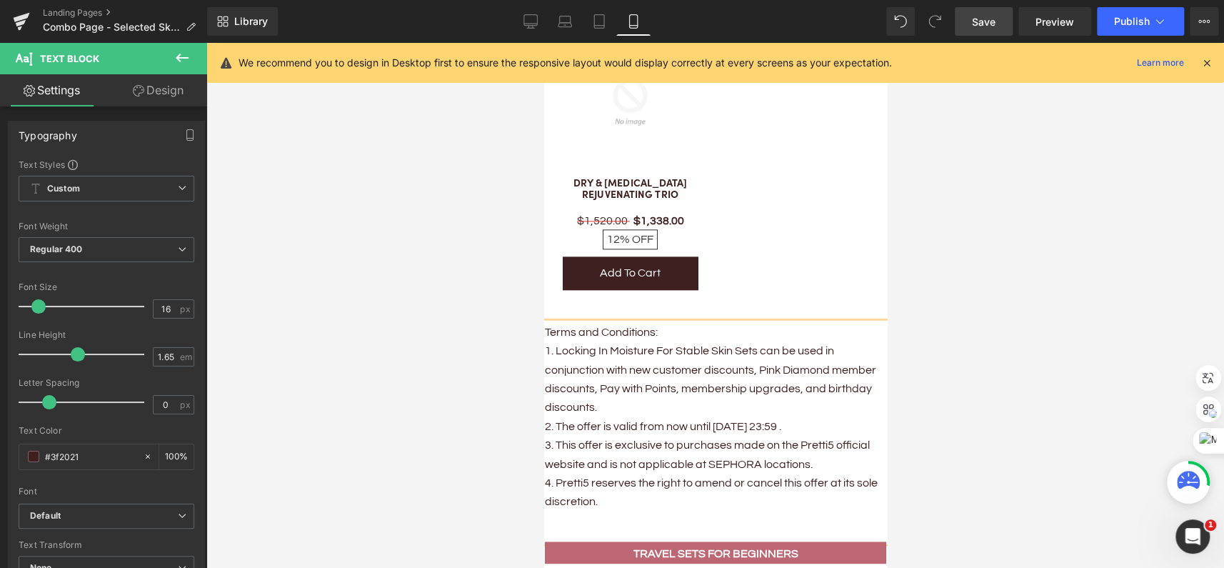
click at [648, 417] on p "2. The offer is valid from now until Sep 30, 23:59 ." at bounding box center [714, 426] width 341 height 19
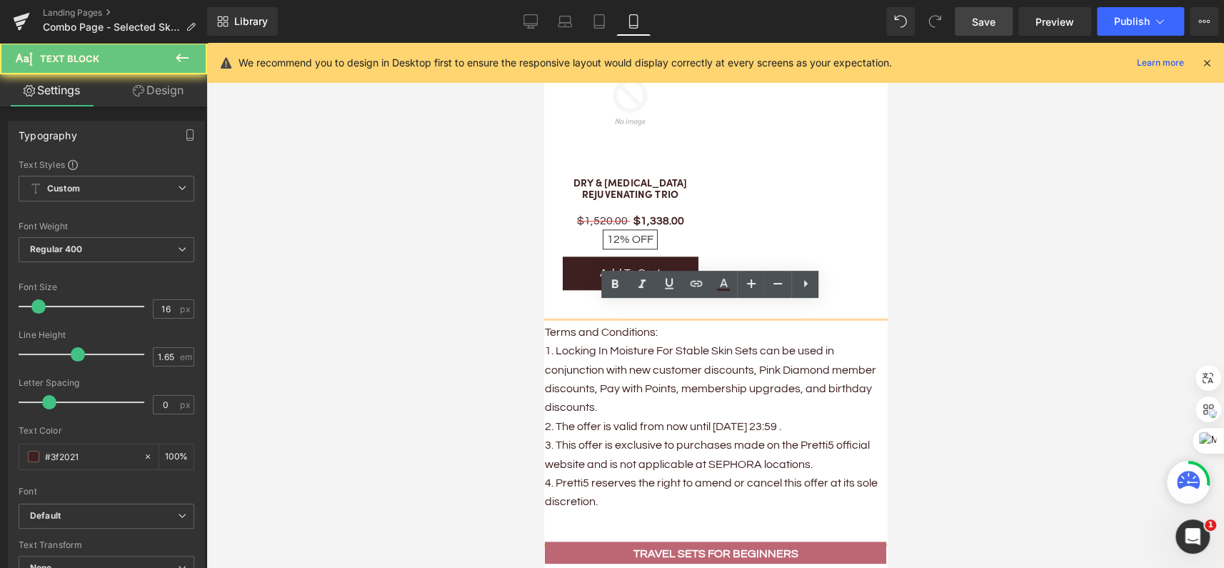
click at [731, 417] on p "2. The offer is valid from now until Sep 30, 23:59 ." at bounding box center [714, 426] width 341 height 19
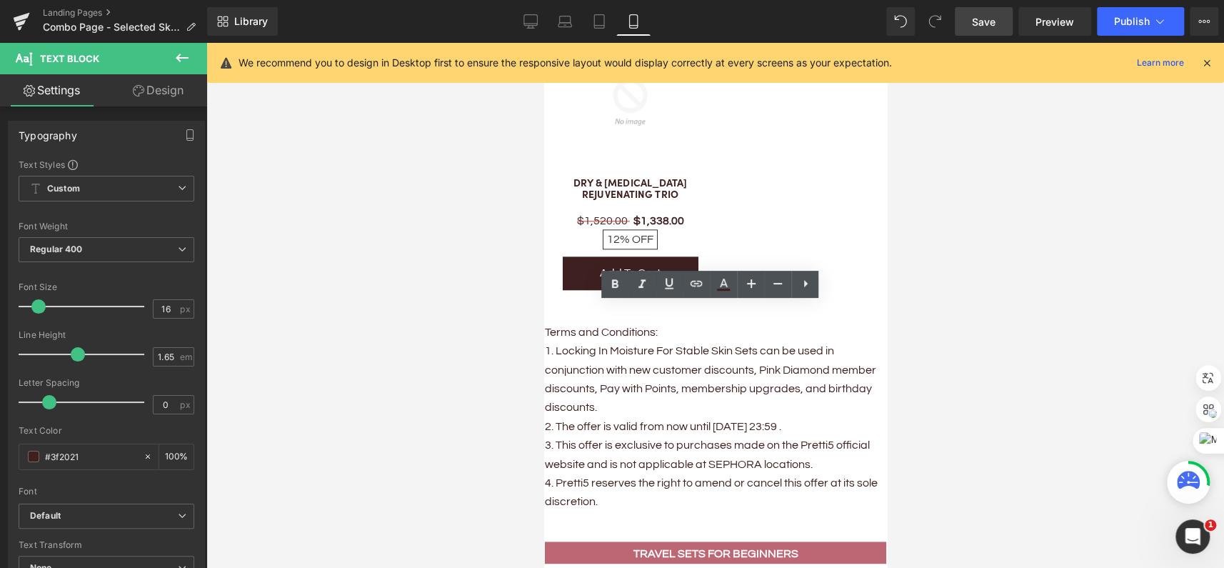
click at [424, 241] on div at bounding box center [715, 305] width 1018 height 525
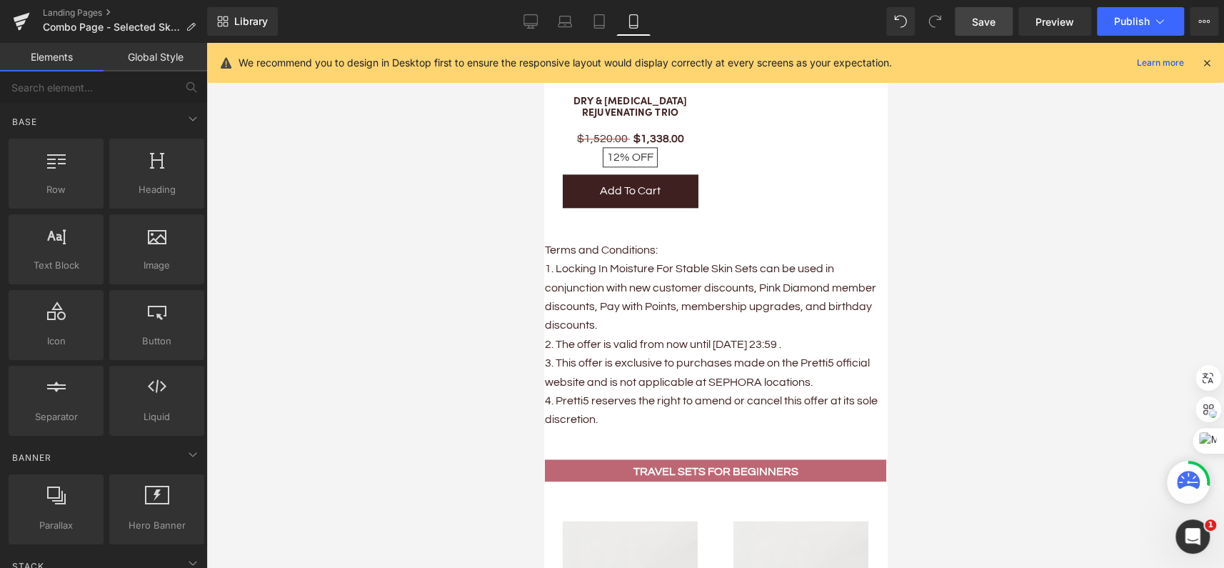
scroll to position [1103, 0]
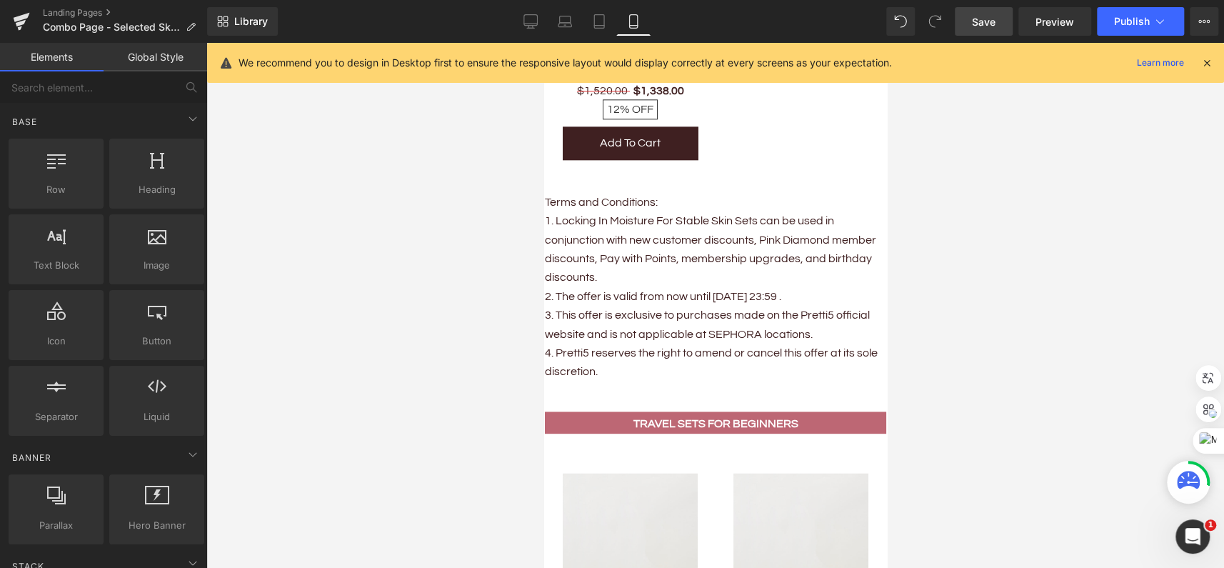
click at [626, 306] on p "3. This offer is exclusive to purchases made on the Pretti5 official website an…" at bounding box center [714, 325] width 341 height 38
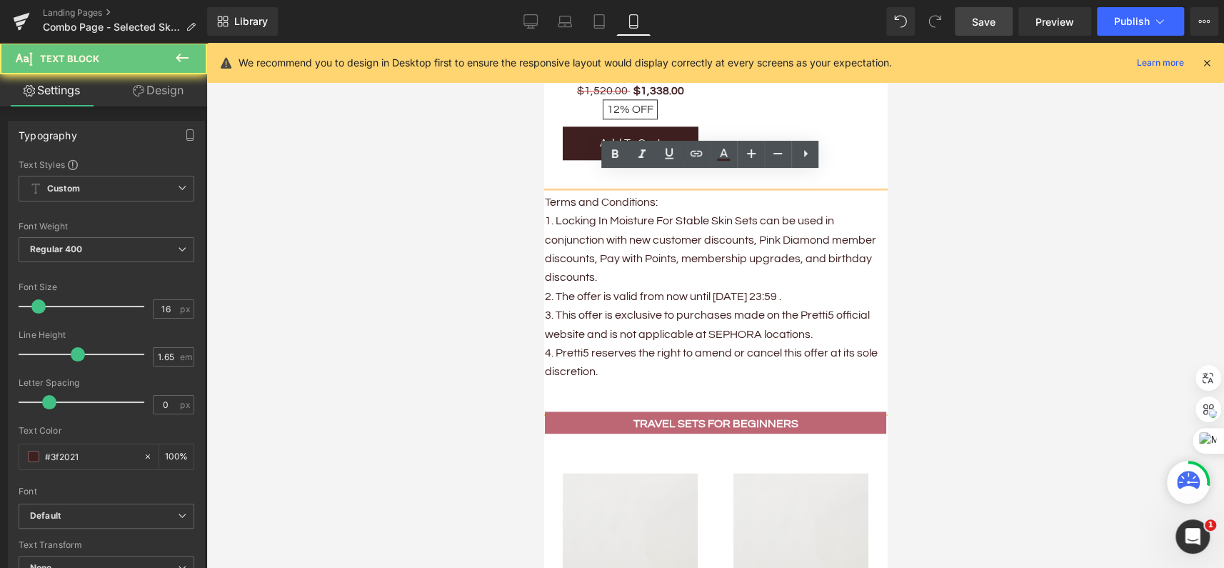
click at [684, 308] on p "3. This offer is exclusive to purchases made on the Pretti5 official website an…" at bounding box center [714, 325] width 341 height 38
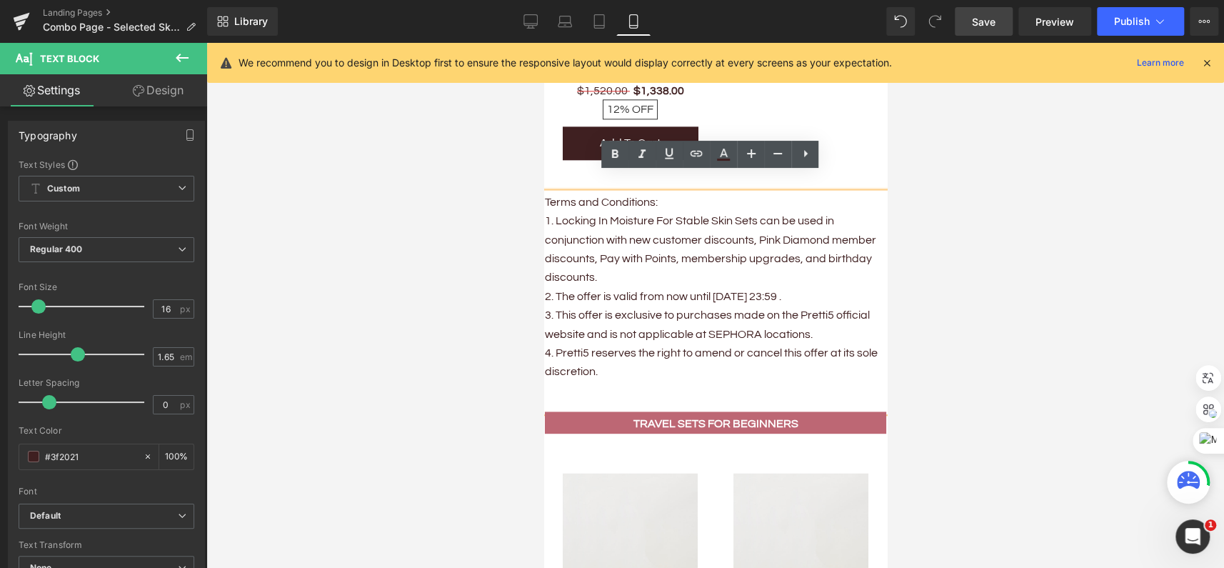
click at [716, 287] on p "2. The offer is valid from now until Sep 30, 23:59 ." at bounding box center [714, 296] width 341 height 19
click at [726, 287] on p "2. The offer is valid from now until Sep 30, 23:59 ." at bounding box center [714, 296] width 341 height 19
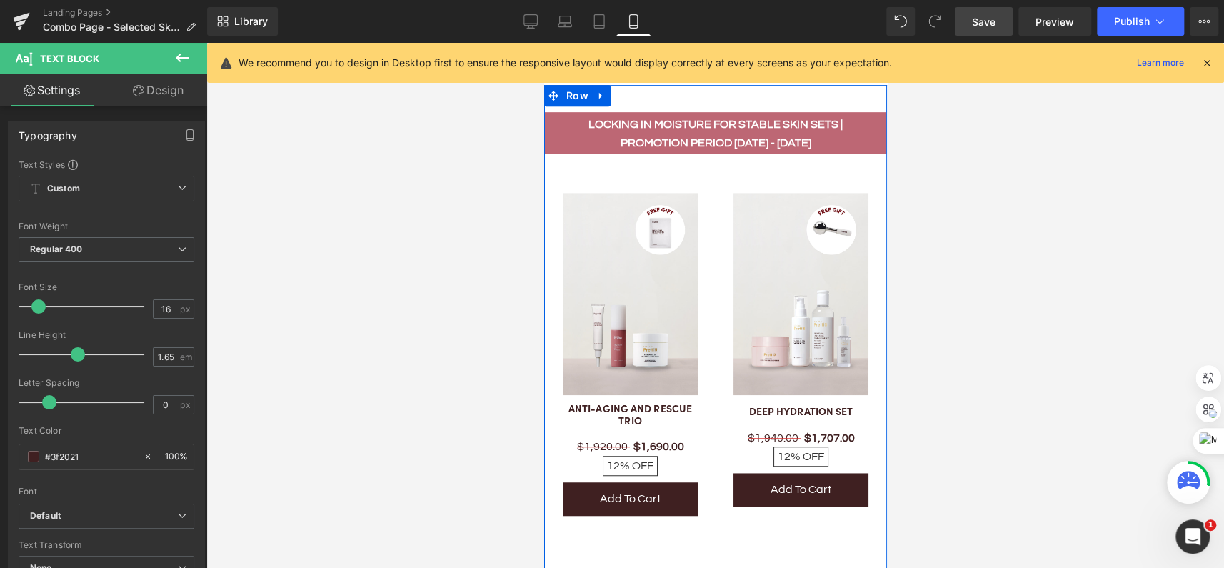
scroll to position [259, 0]
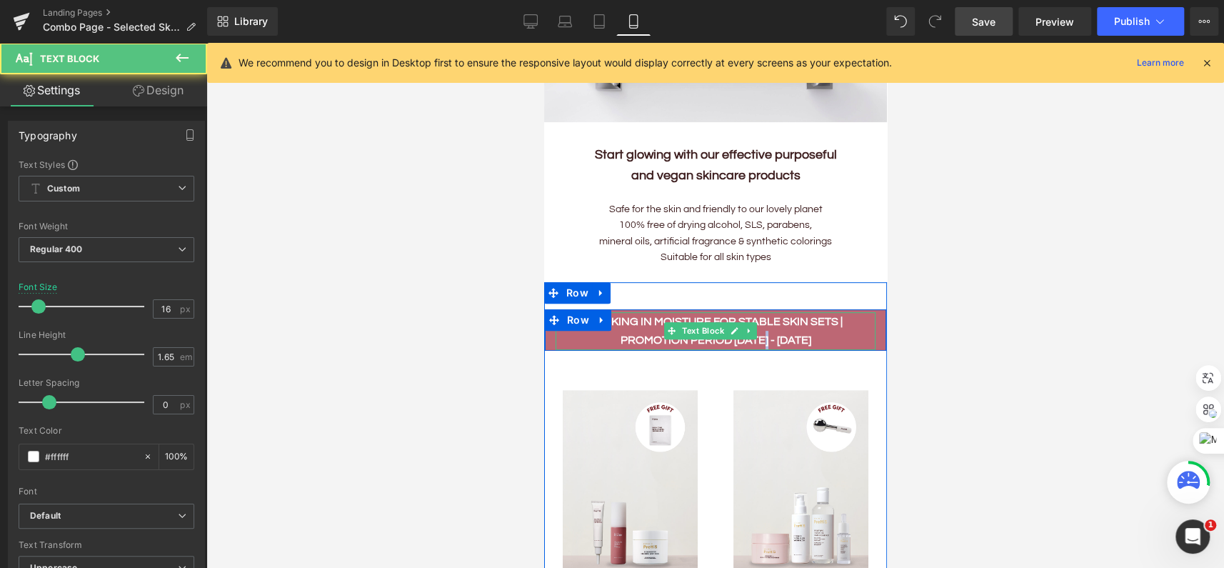
drag, startPoint x: 758, startPoint y: 334, endPoint x: 766, endPoint y: 334, distance: 7.9
click at [766, 334] on b "LOCKING IN MOISTURE FOR STABLE SKIN SETS | Promotion period 1 - 14 OCT" at bounding box center [715, 331] width 254 height 30
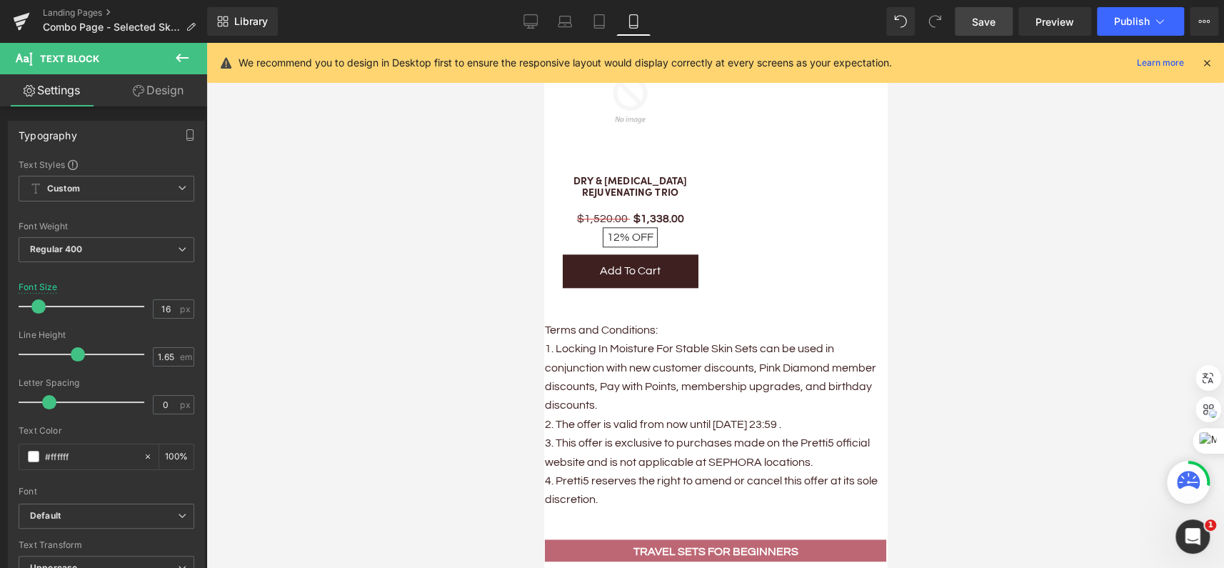
scroll to position [1038, 0]
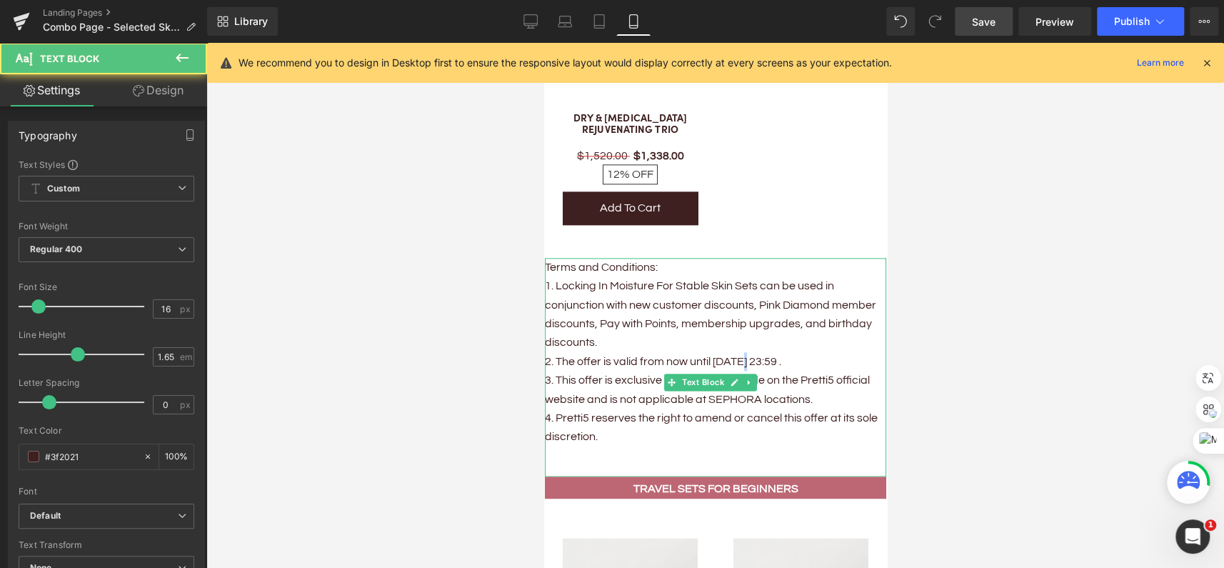
click at [746, 352] on p "2. The offer is valid from now until Oct 14, 23:59 ." at bounding box center [714, 361] width 341 height 19
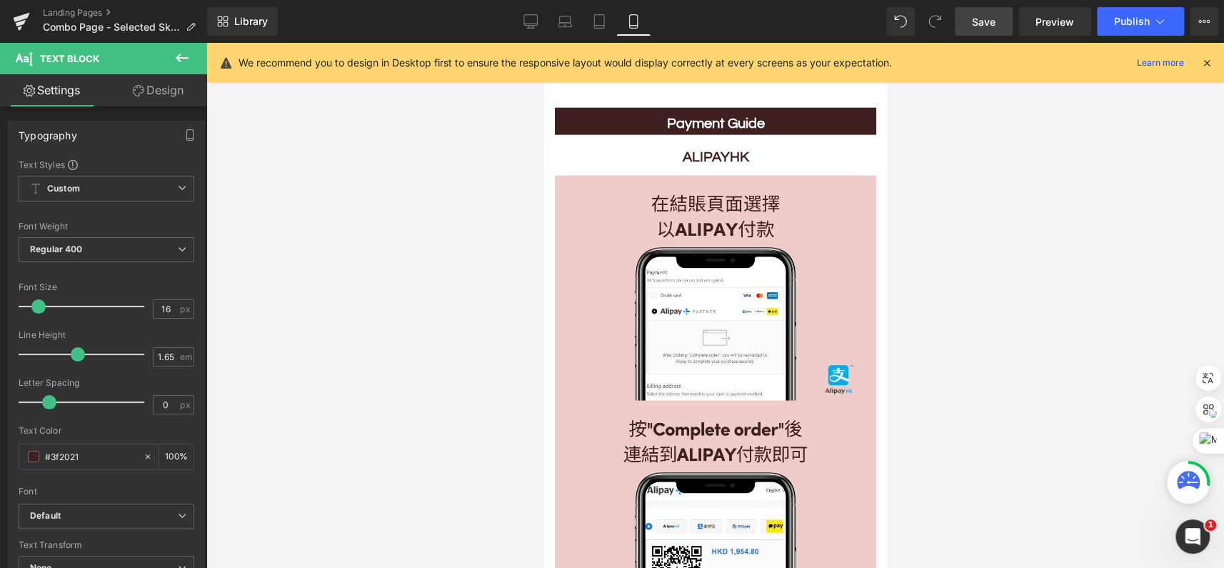
scroll to position [5648, 0]
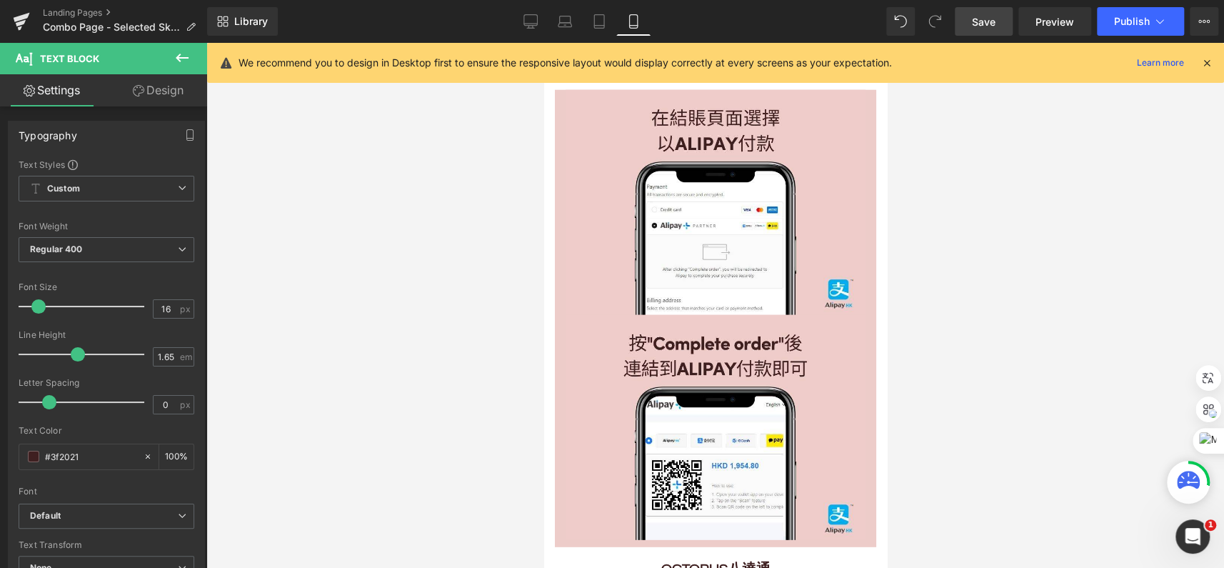
click at [980, 20] on span "Save" at bounding box center [984, 21] width 24 height 15
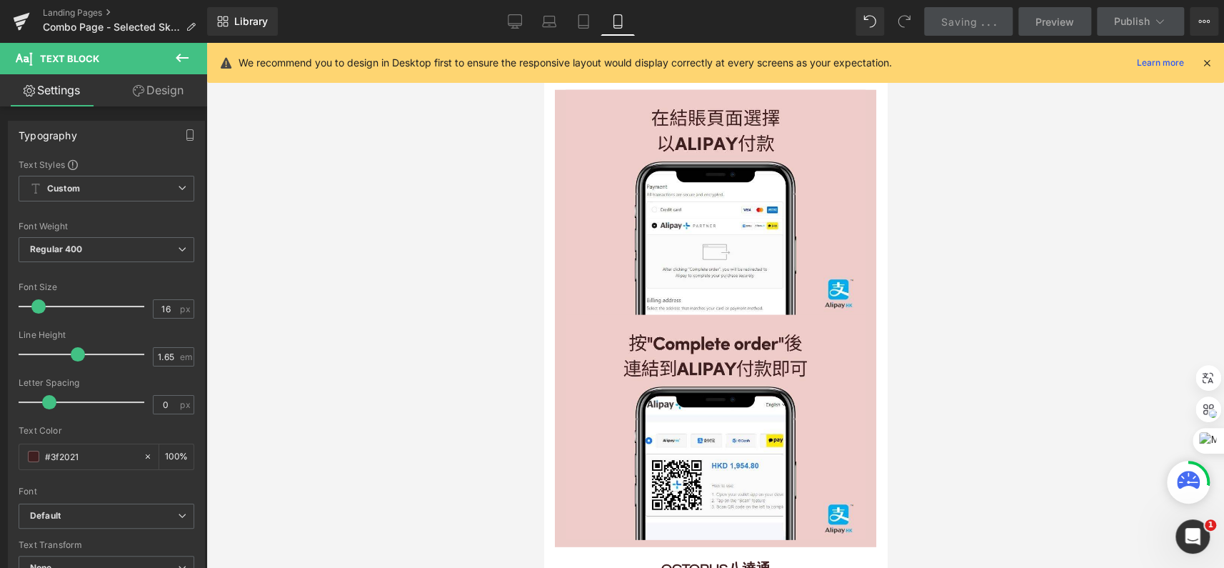
scroll to position [4739, 0]
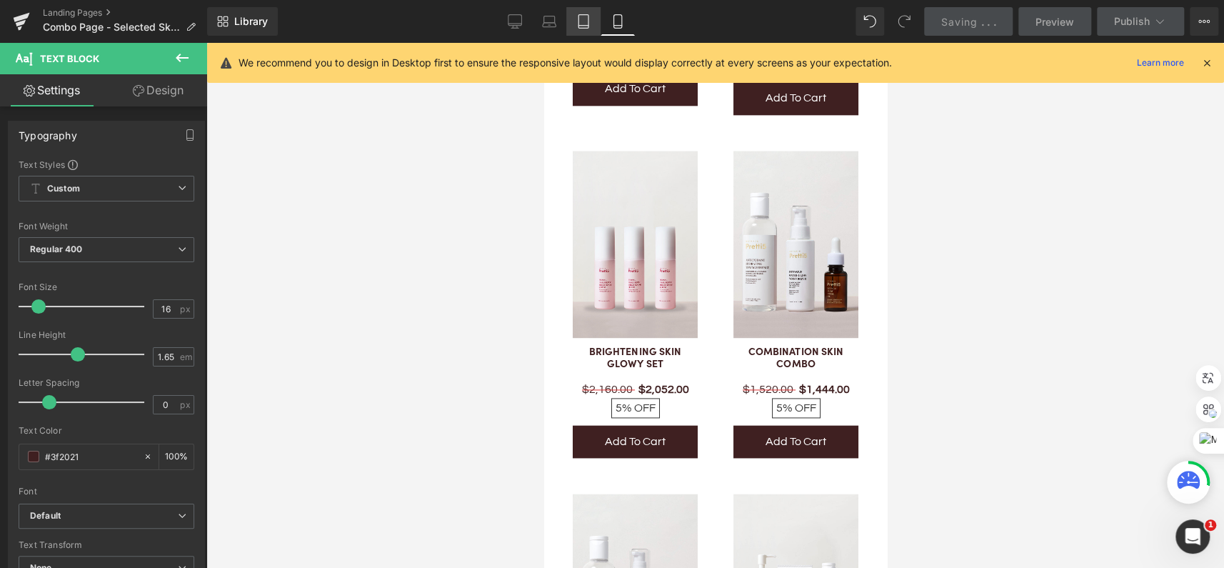
drag, startPoint x: 593, startPoint y: 15, endPoint x: 582, endPoint y: 16, distance: 11.4
click at [591, 16] on link "Tablet" at bounding box center [583, 21] width 34 height 29
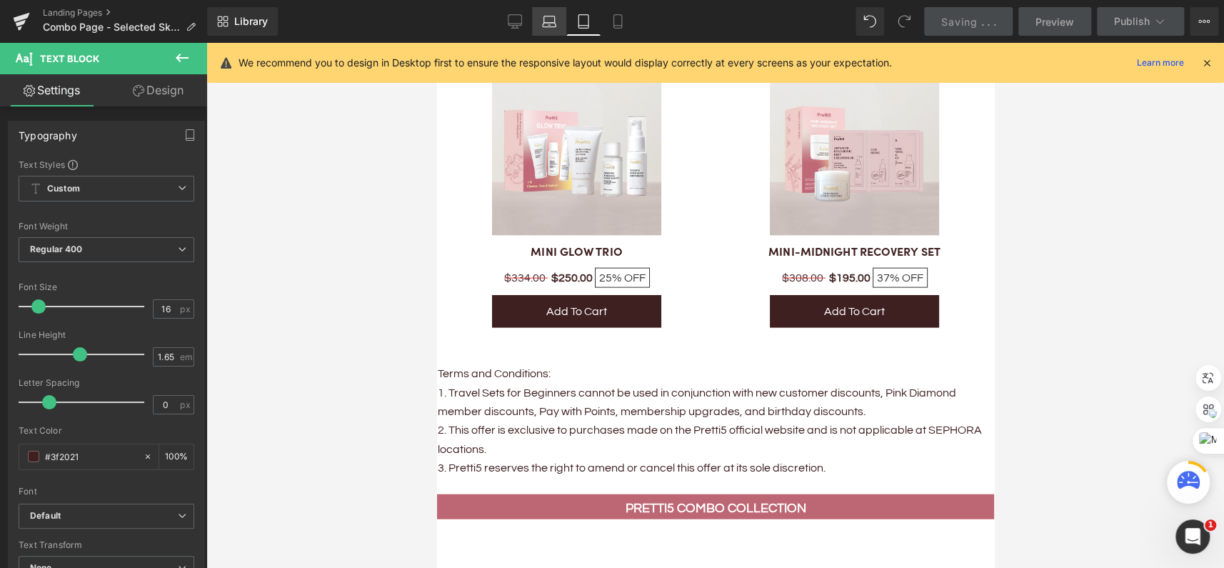
click at [546, 29] on link "Laptop" at bounding box center [549, 21] width 34 height 29
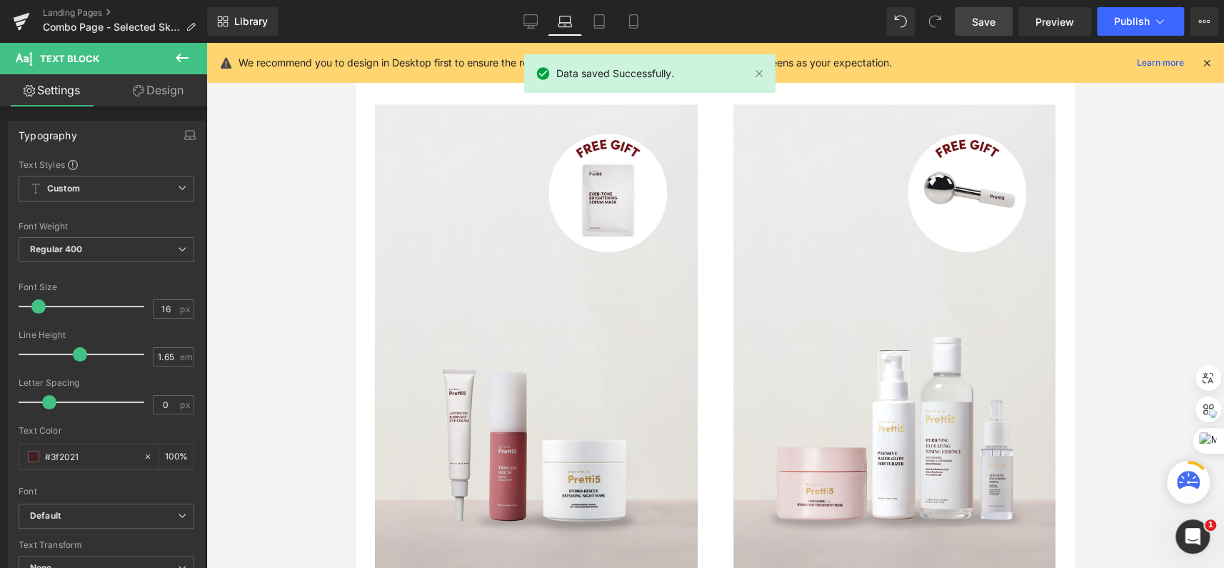
scroll to position [1002, 0]
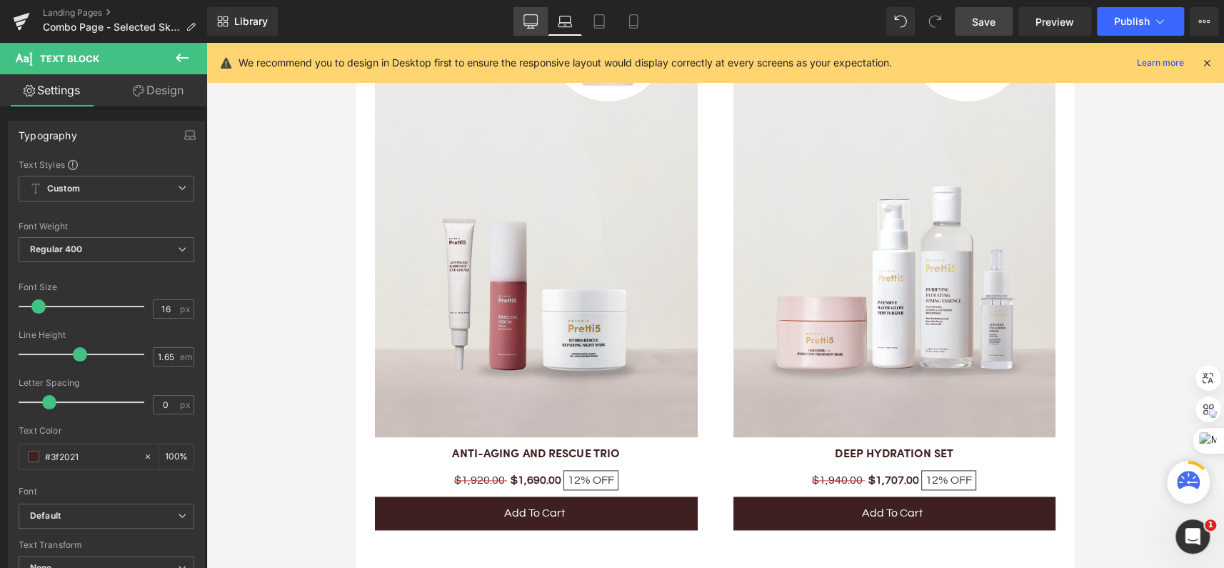
click at [528, 9] on link "Desktop" at bounding box center [530, 21] width 34 height 29
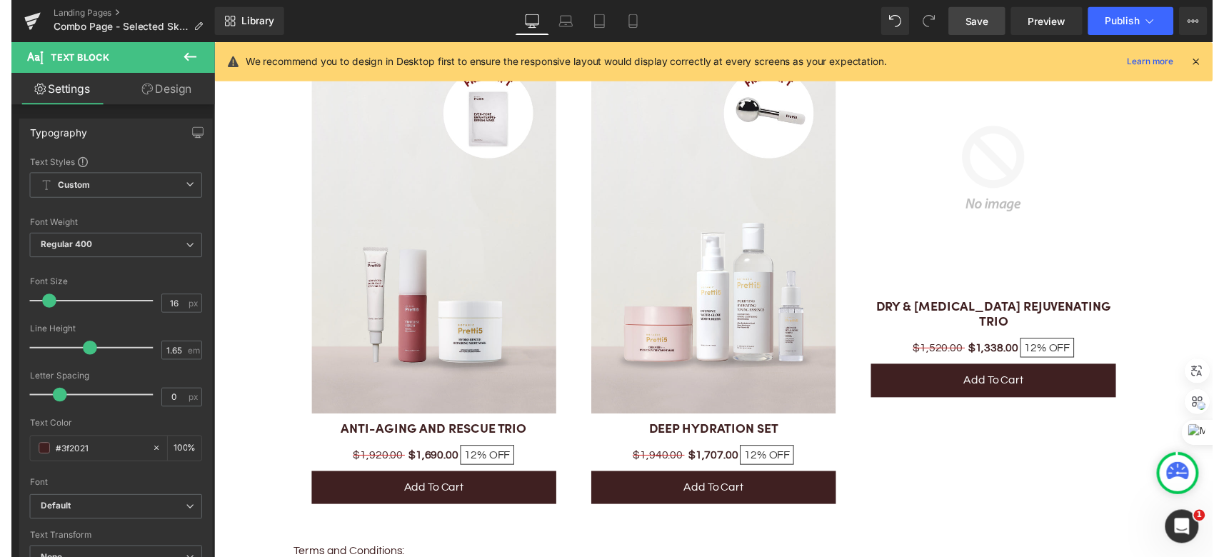
scroll to position [1216, 0]
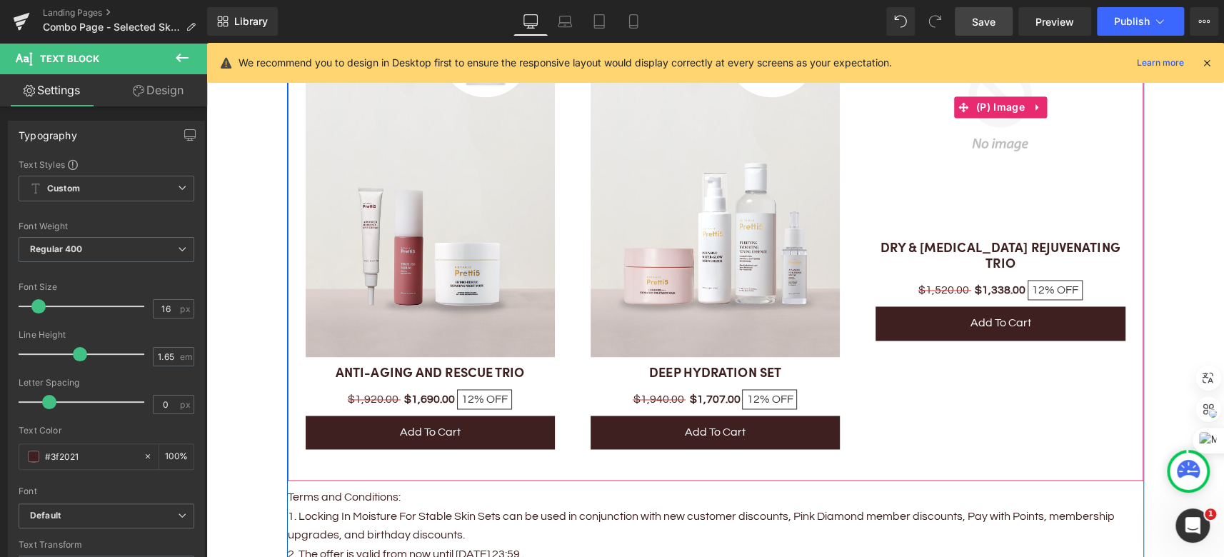
click at [986, 168] on img at bounding box center [1000, 107] width 249 height 249
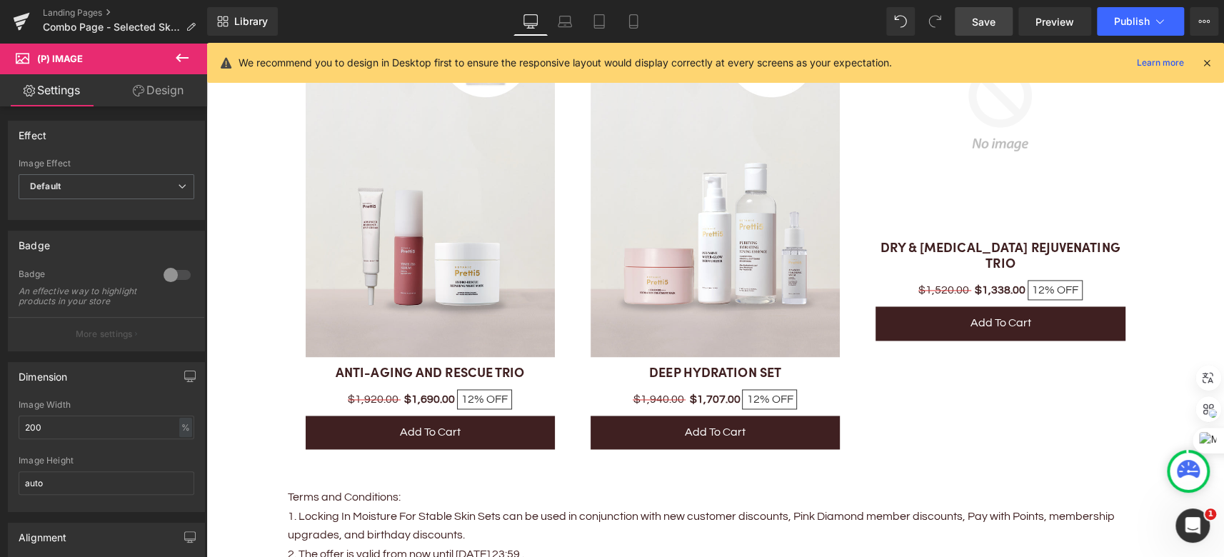
drag, startPoint x: 972, startPoint y: 14, endPoint x: 950, endPoint y: 49, distance: 41.4
click at [971, 14] on link "Save" at bounding box center [984, 21] width 58 height 29
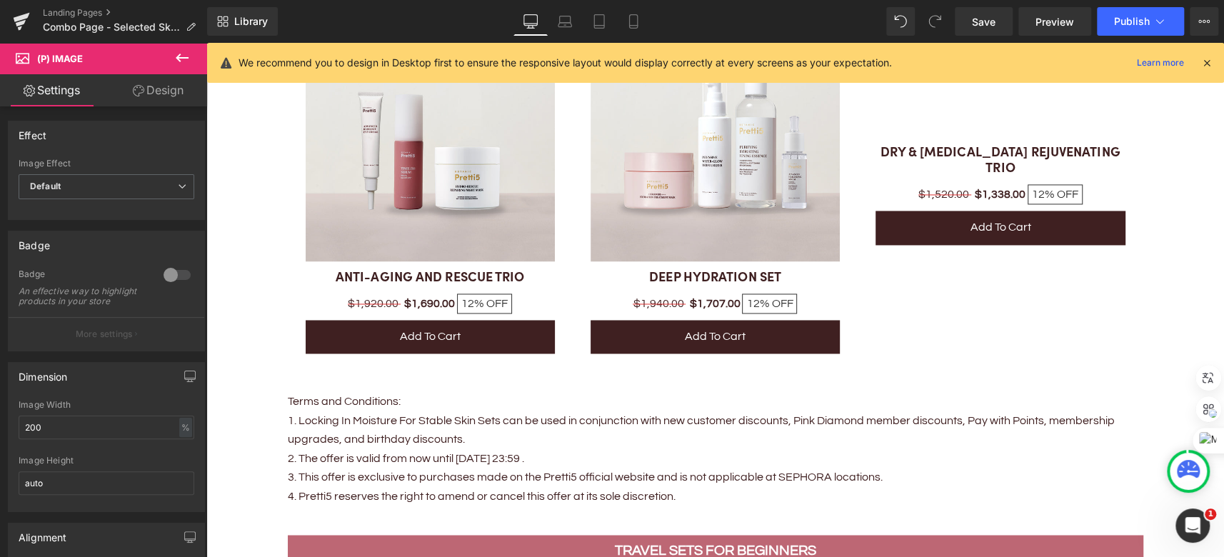
scroll to position [1233, 0]
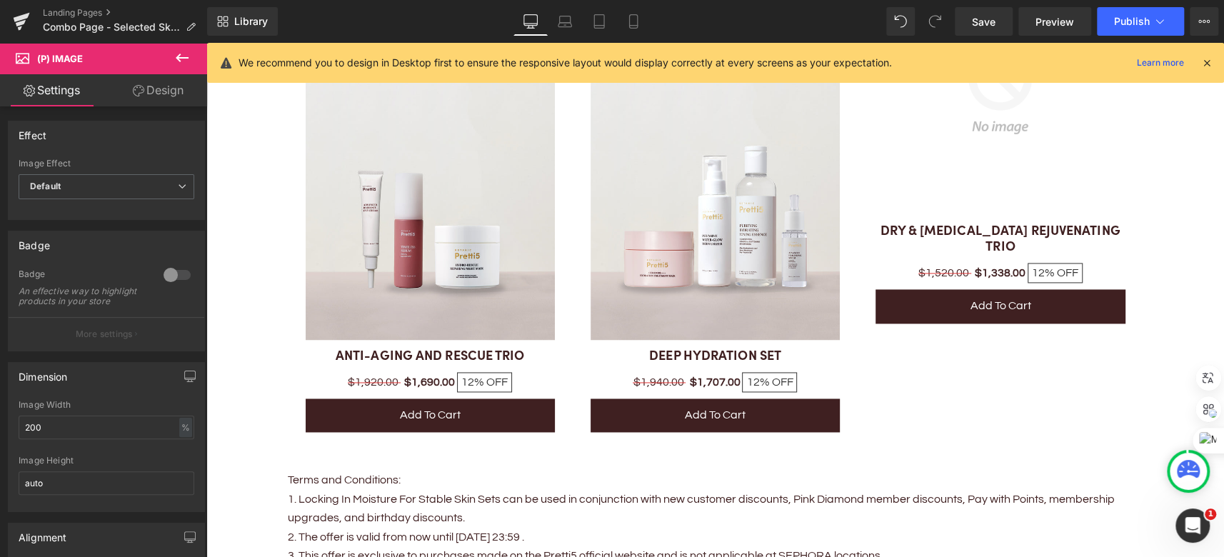
click at [186, 50] on icon at bounding box center [182, 57] width 17 height 17
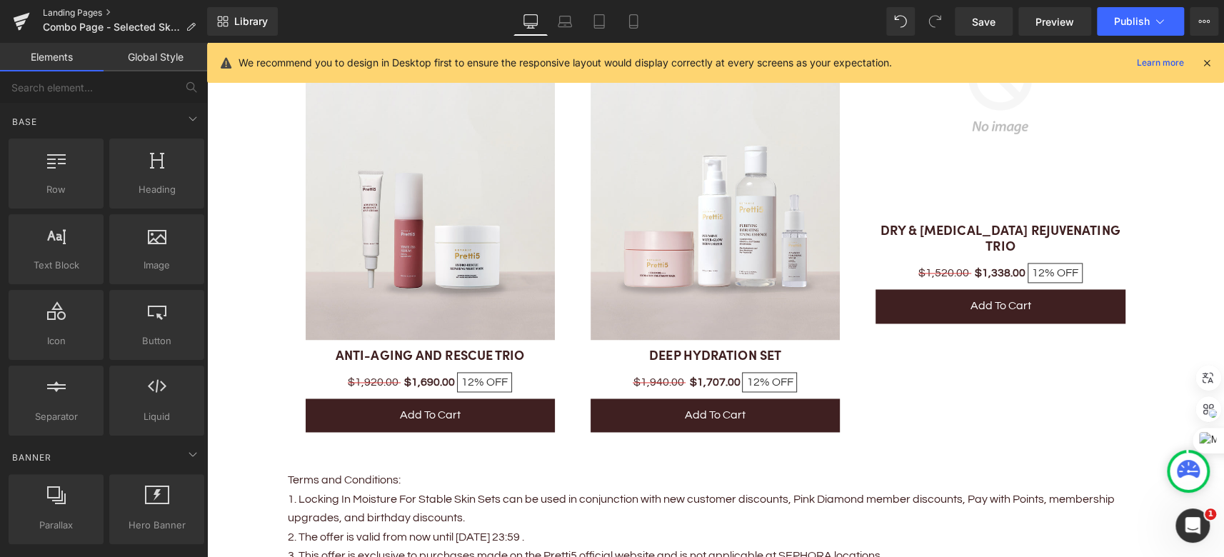
click at [52, 9] on link "Landing Pages" at bounding box center [125, 12] width 164 height 11
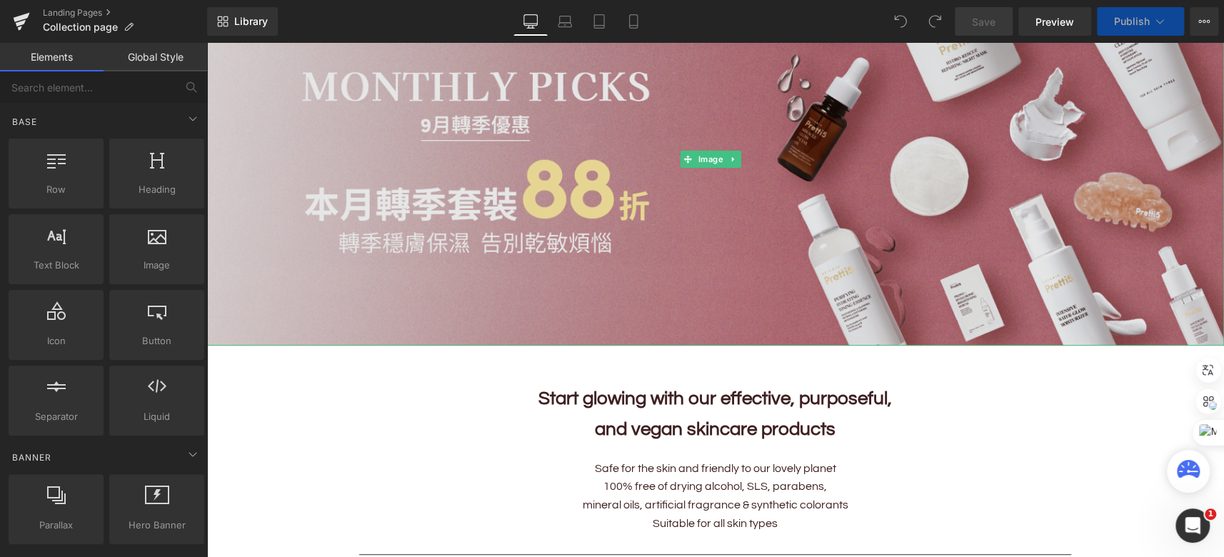
scroll to position [194, 0]
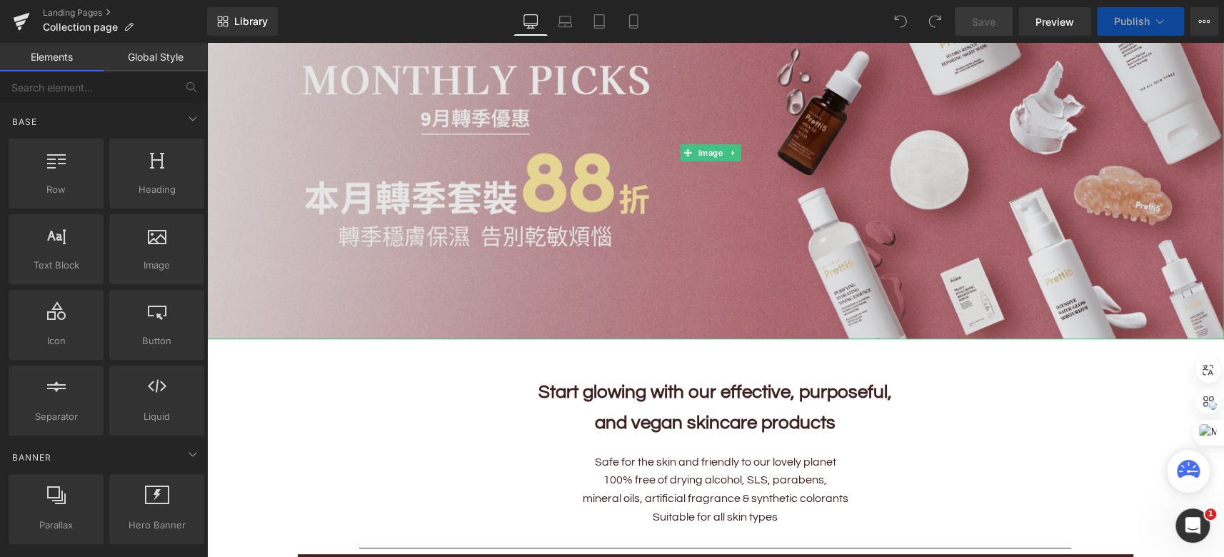
click at [612, 191] on img at bounding box center [715, 152] width 1018 height 373
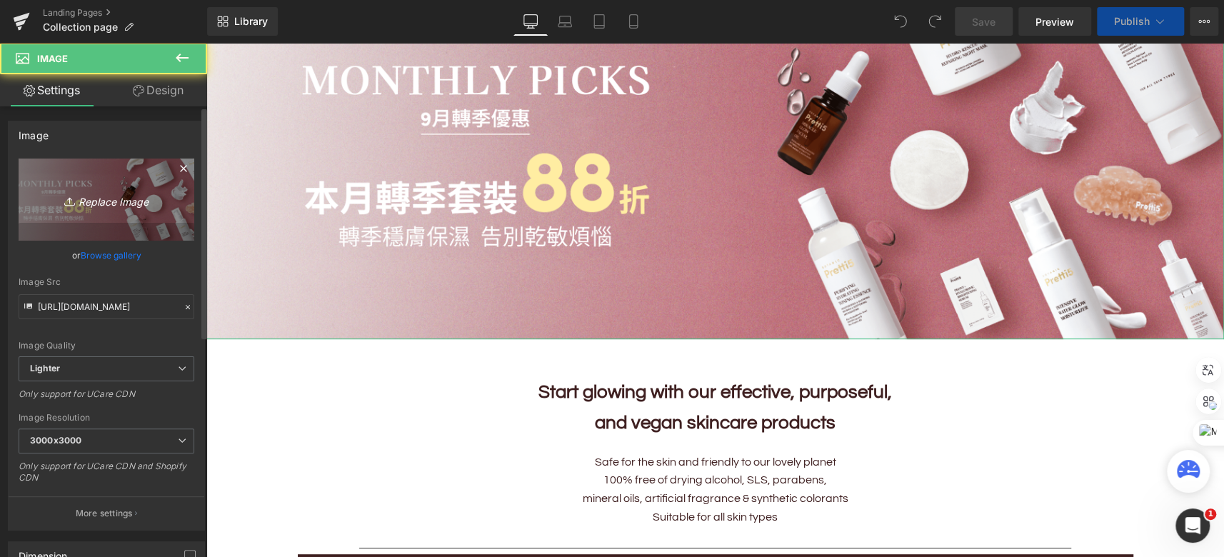
click at [129, 186] on link "Replace Image" at bounding box center [107, 200] width 176 height 82
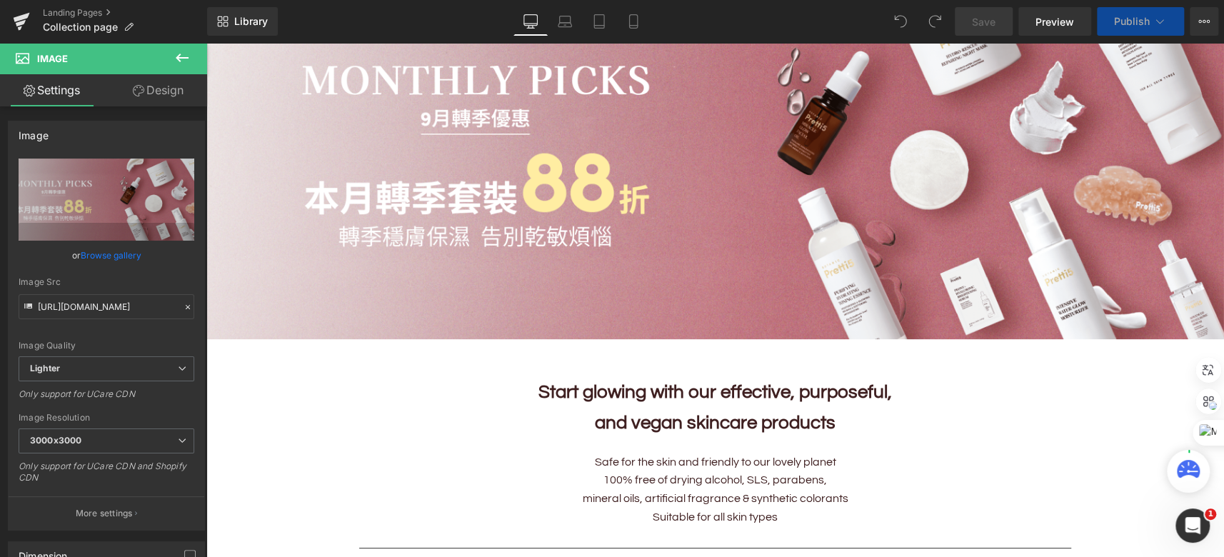
type input "C:\fakepath\202510_Monthly-Set-KV_TC.png"
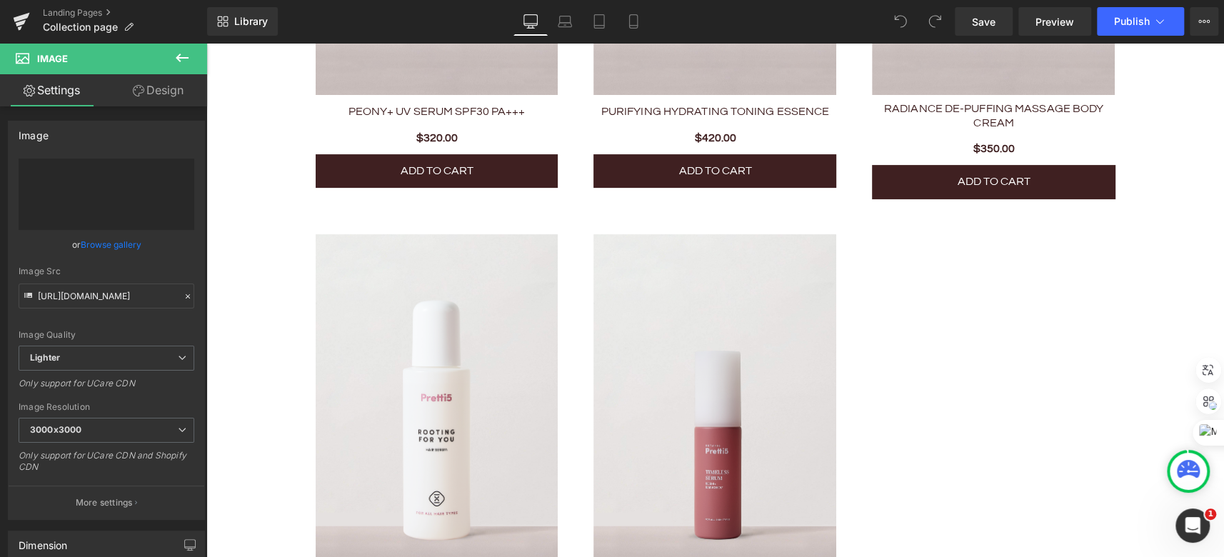
type input "https://ucarecdn.com/e88e9455-c6a1-4969-876e-c6286622f8c1/-/format/auto/-/previ…"
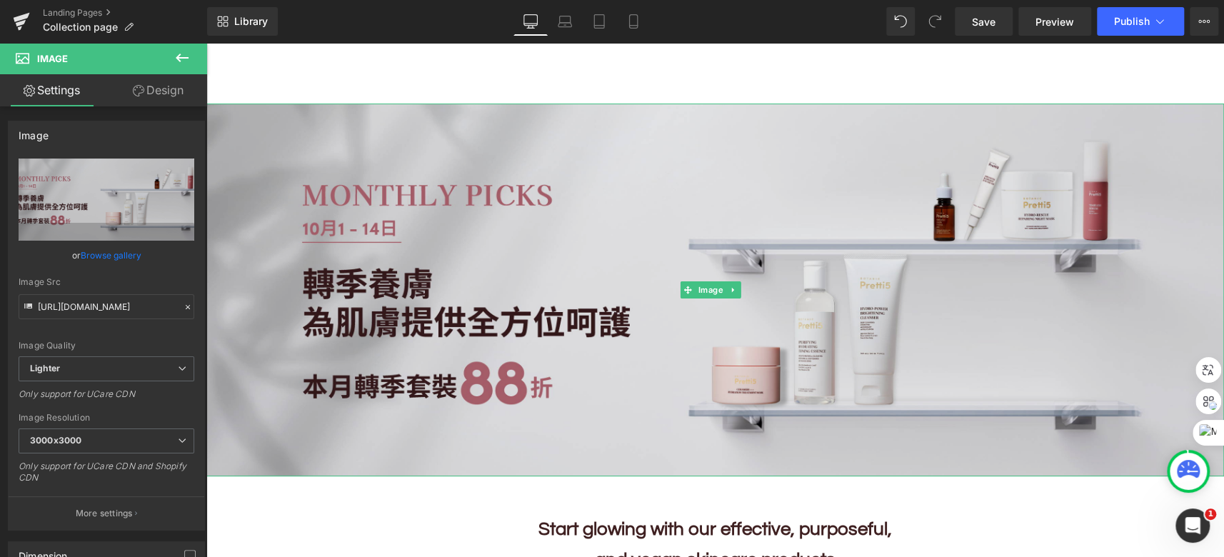
scroll to position [129, 0]
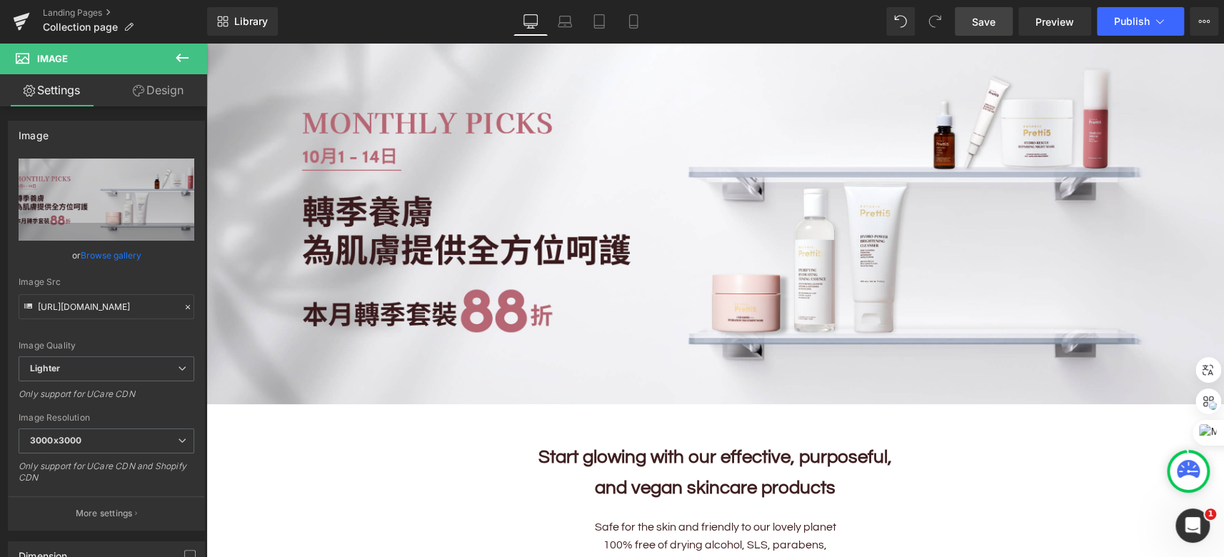
click at [972, 25] on link "Save" at bounding box center [984, 21] width 58 height 29
click at [186, 57] on icon at bounding box center [182, 58] width 13 height 9
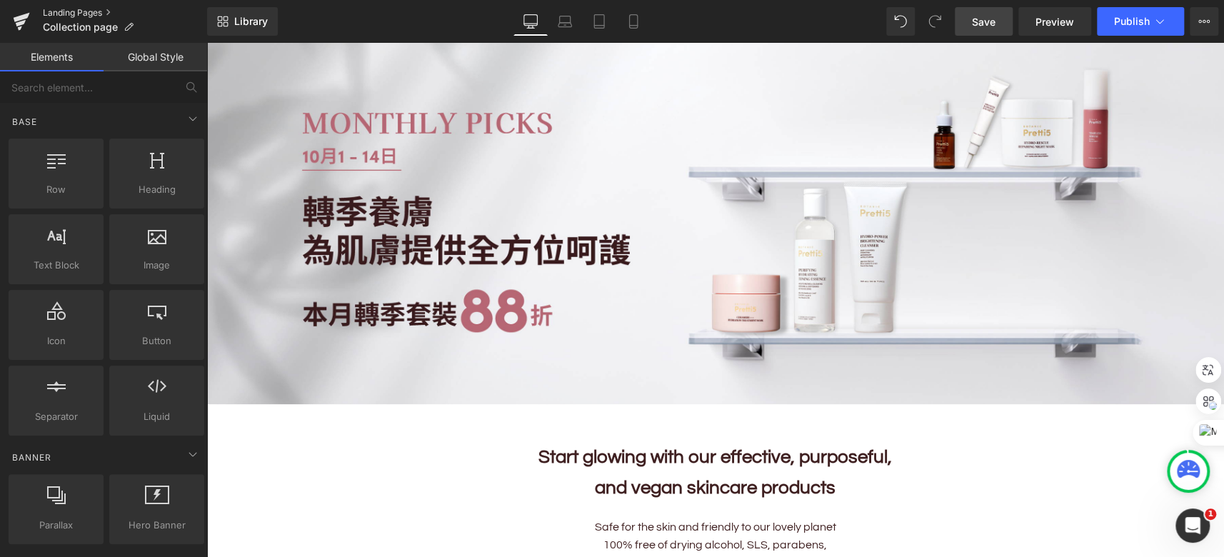
click at [65, 9] on link "Landing Pages" at bounding box center [125, 12] width 164 height 11
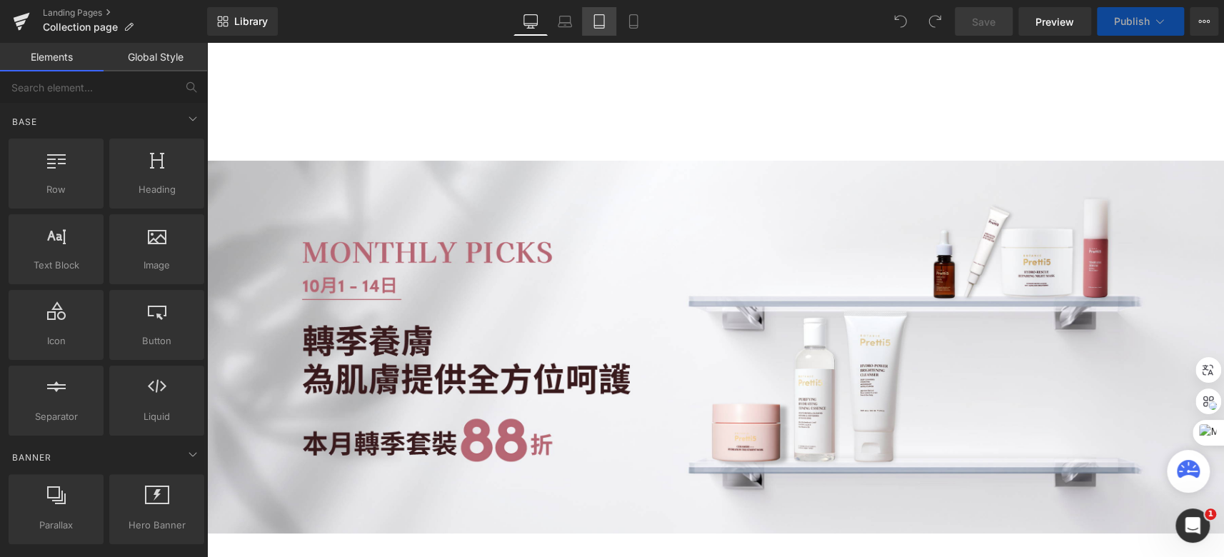
click at [594, 21] on icon at bounding box center [599, 22] width 10 height 14
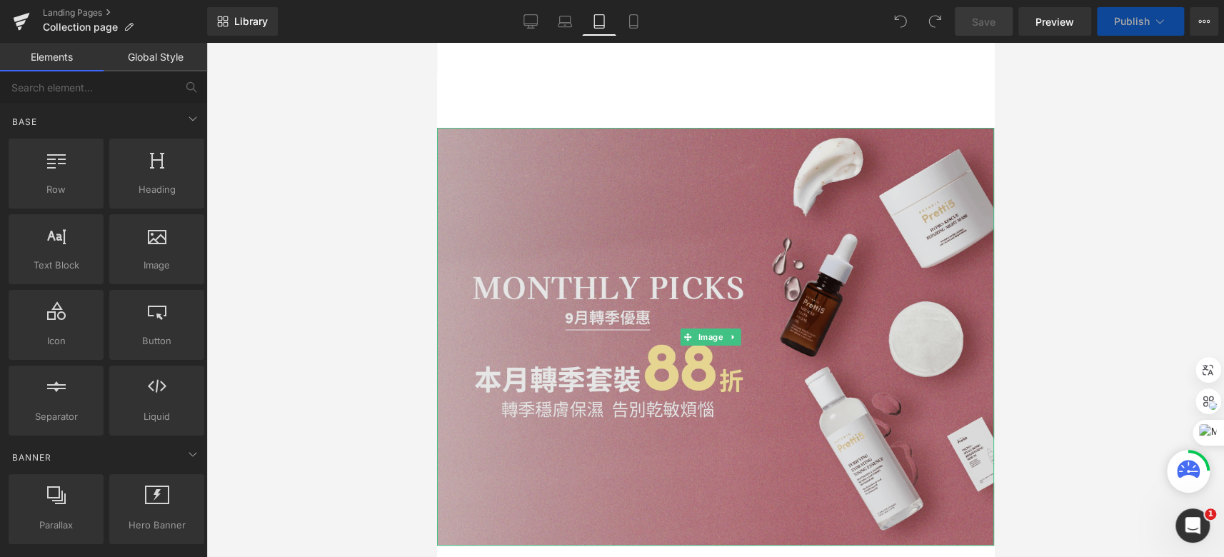
click at [698, 299] on img at bounding box center [714, 337] width 557 height 418
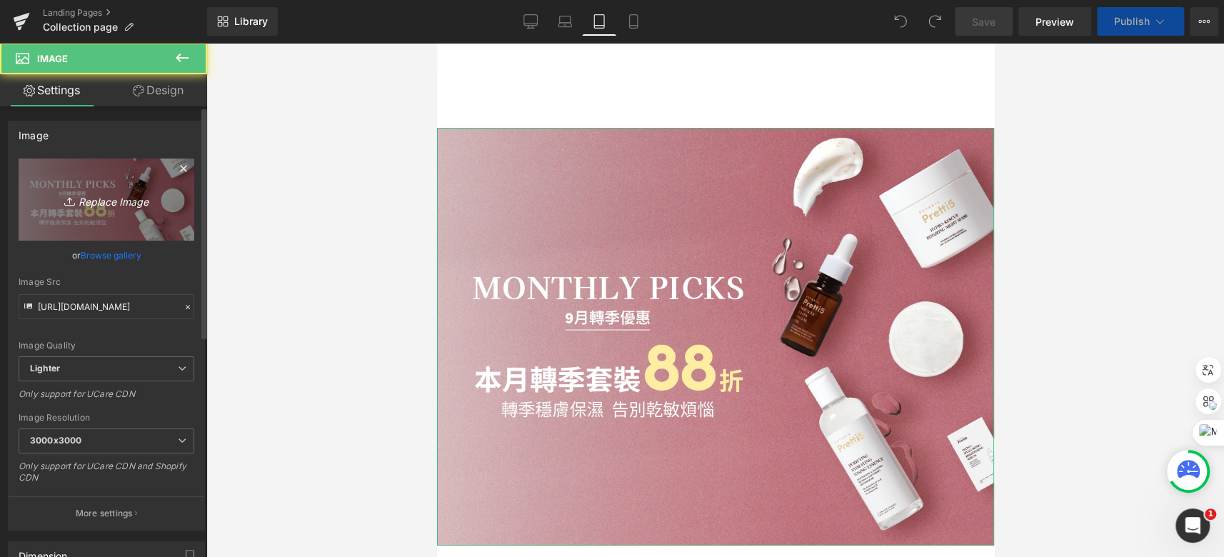
click at [117, 209] on link "Replace Image" at bounding box center [107, 200] width 176 height 82
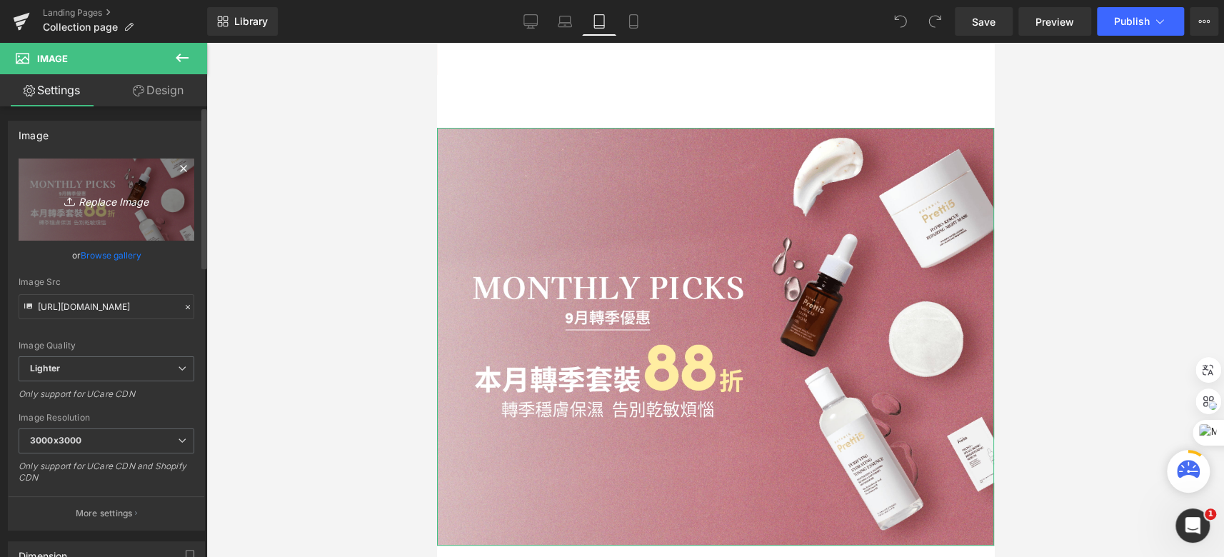
type input "C:\fakepath\202510_Monthly-Set-Mobile_TC.png"
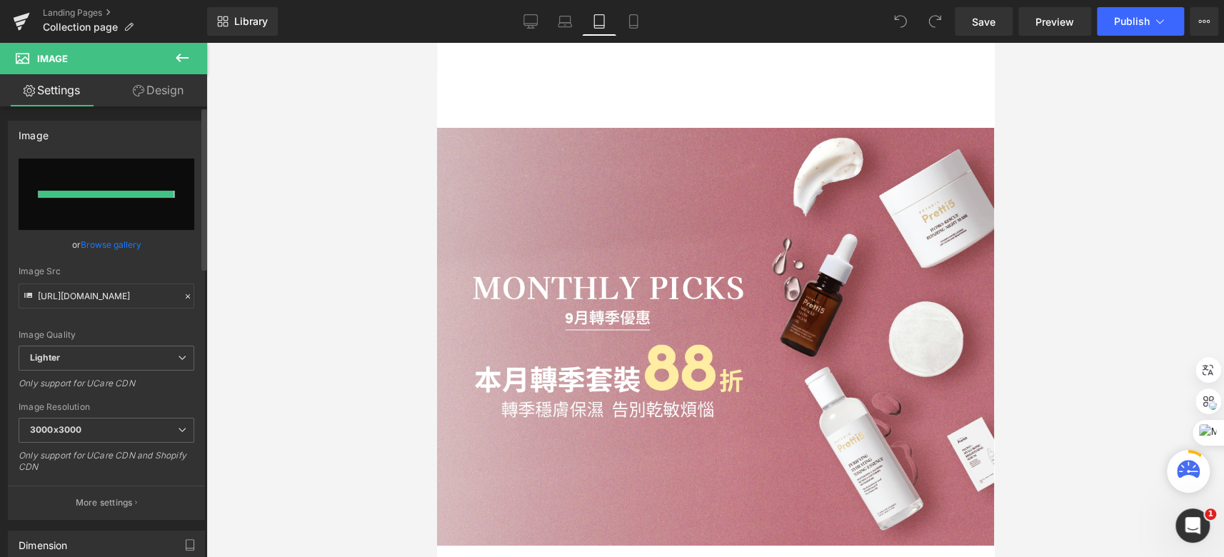
type input "[URL][DOMAIN_NAME]"
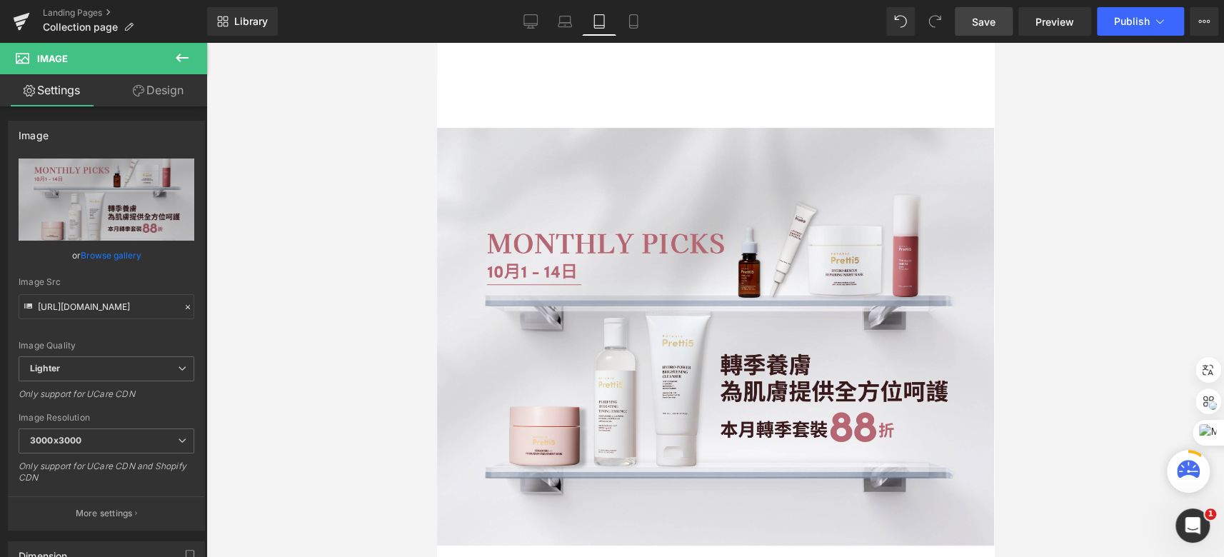
click at [993, 26] on span "Save" at bounding box center [984, 21] width 24 height 15
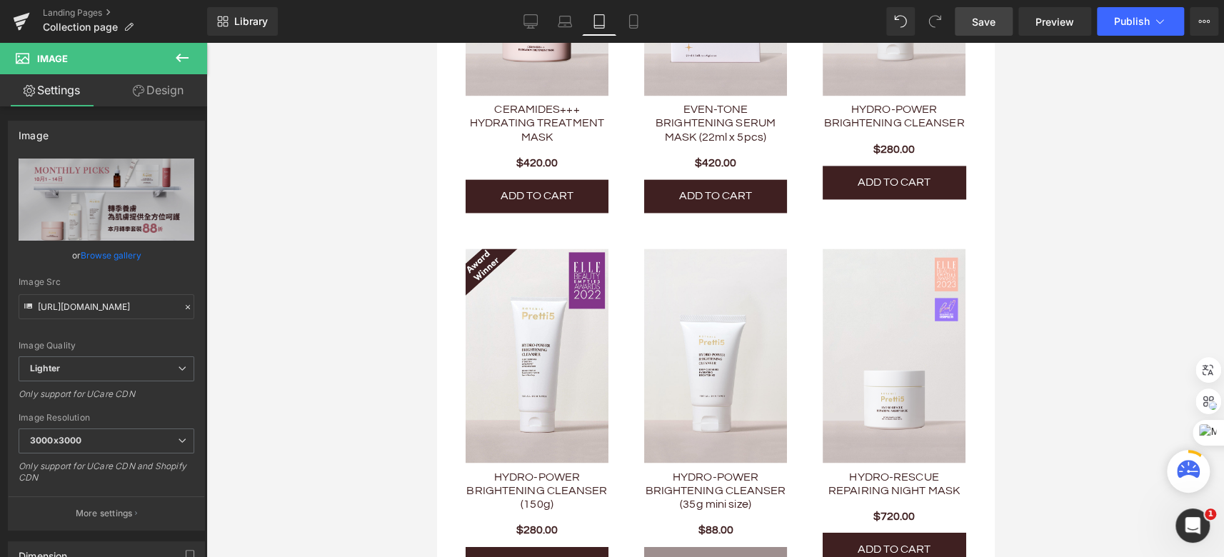
scroll to position [1298, 0]
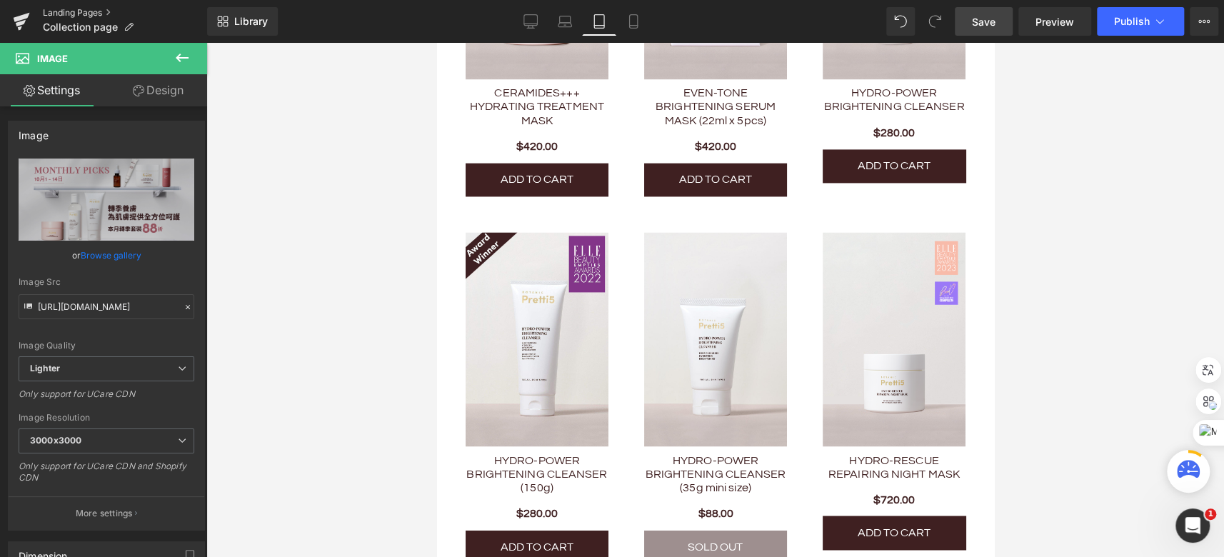
click at [64, 11] on link "Landing Pages" at bounding box center [125, 12] width 164 height 11
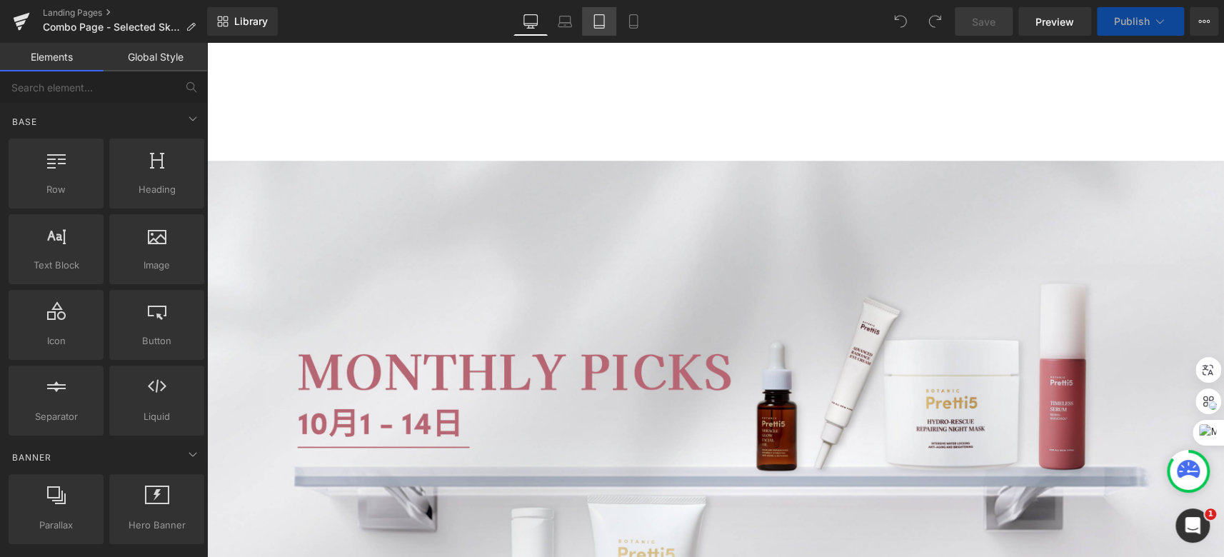
click at [593, 19] on icon at bounding box center [599, 21] width 14 height 14
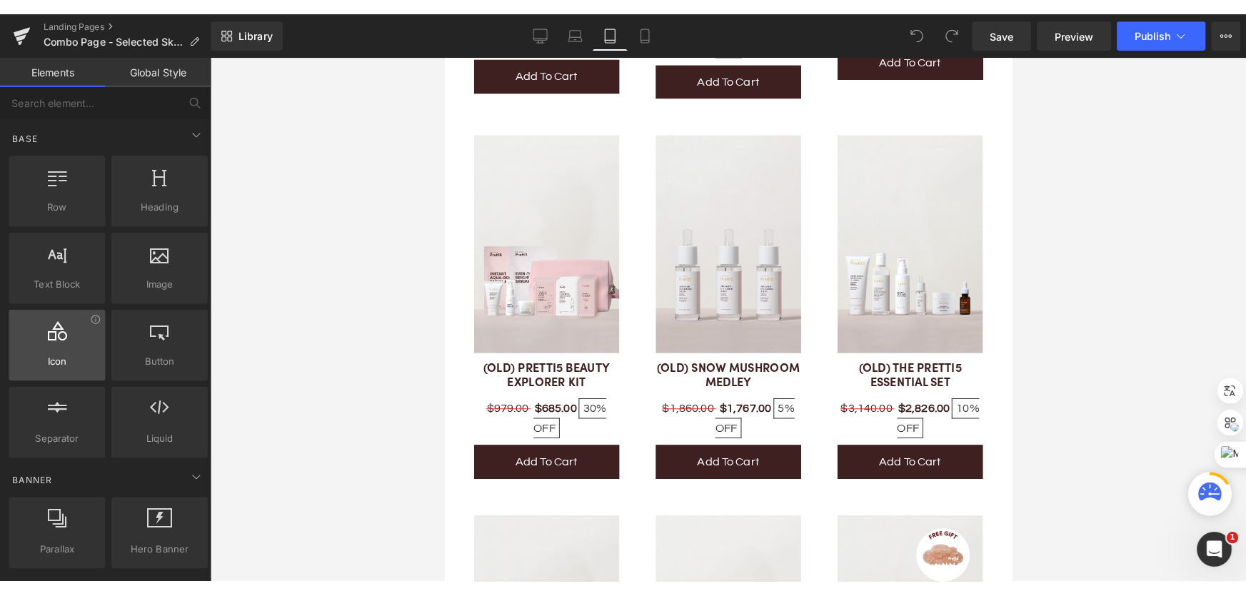
scroll to position [2935, 0]
